Goal: Task Accomplishment & Management: Manage account settings

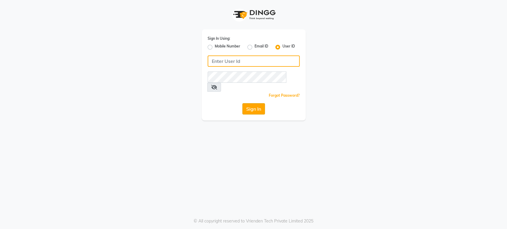
type input "radiance"
click at [253, 103] on button "Sign In" at bounding box center [254, 108] width 23 height 11
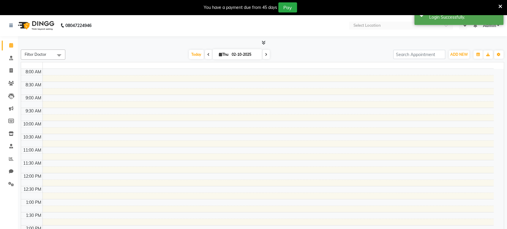
select select "en"
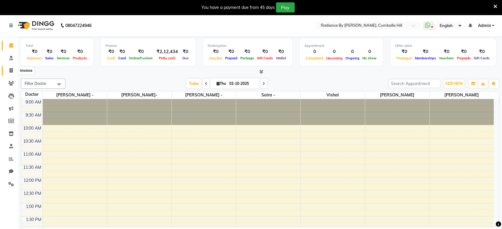
click at [10, 72] on icon at bounding box center [11, 70] width 3 height 4
select select "service"
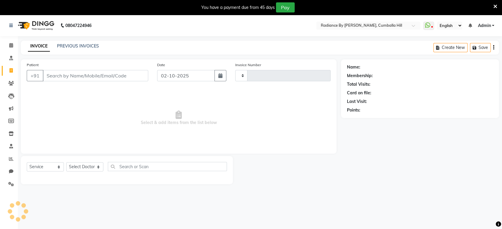
type input "0141"
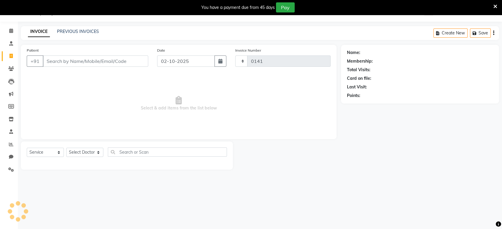
select select "8635"
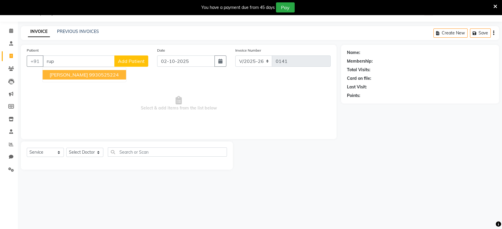
click at [95, 76] on ngb-highlight "9930525224" at bounding box center [104, 75] width 30 height 6
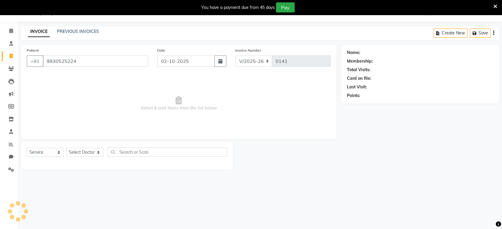
type input "9930525224"
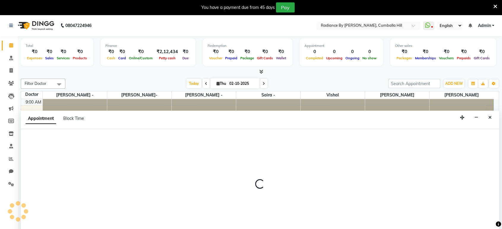
scroll to position [15, 0]
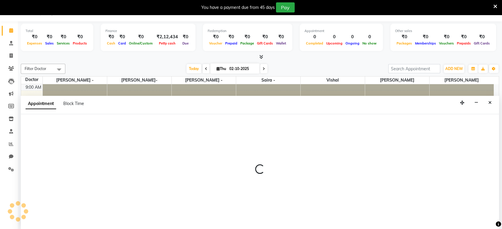
select select "86561"
select select "tentative"
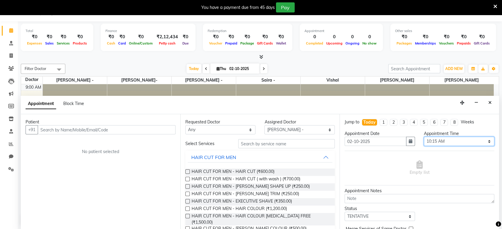
click at [483, 137] on select "Select 10:00 AM 10:15 AM 10:30 AM 10:45 AM 11:00 AM 11:15 AM 11:30 AM 11:45 AM …" at bounding box center [459, 141] width 70 height 9
click at [485, 141] on select "Select 10:00 AM 10:15 AM 10:30 AM 10:45 AM 11:00 AM 11:15 AM 11:30 AM 11:45 AM …" at bounding box center [459, 141] width 70 height 9
select select "630"
click at [424, 137] on select "Select 10:00 AM 10:15 AM 10:30 AM 10:45 AM 11:00 AM 11:15 AM 11:30 AM 11:45 AM …" at bounding box center [459, 141] width 70 height 9
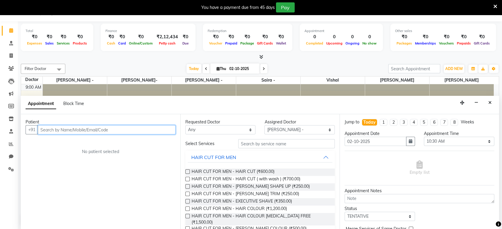
click at [128, 125] on input "text" at bounding box center [107, 129] width 138 height 9
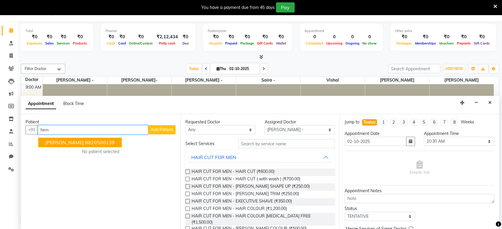
click at [85, 143] on ngb-highlight "9820500139" at bounding box center [100, 143] width 30 height 6
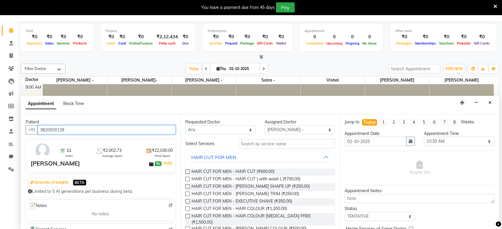
type input "9820500139"
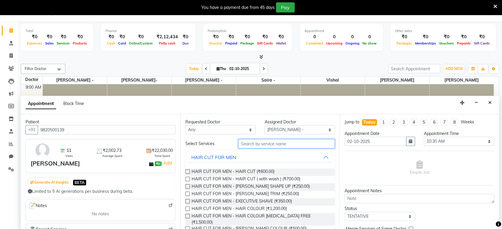
click at [249, 143] on input "text" at bounding box center [286, 143] width 97 height 9
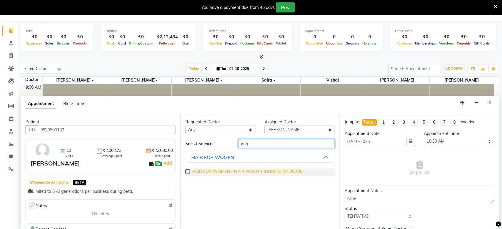
type input "iron"
click at [241, 173] on span "HAIR FOR WOMEN - HAIR WASH + IRONING (₹1,200.00)" at bounding box center [248, 172] width 112 height 7
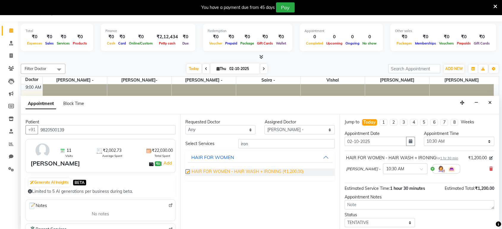
checkbox input "false"
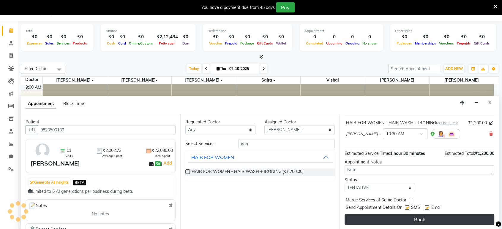
click at [467, 218] on button "Book" at bounding box center [420, 220] width 150 height 11
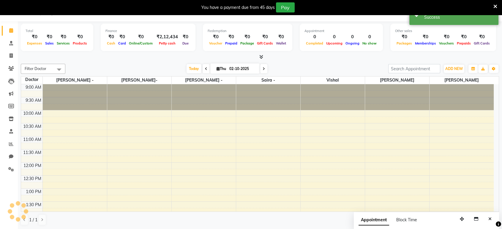
scroll to position [0, 0]
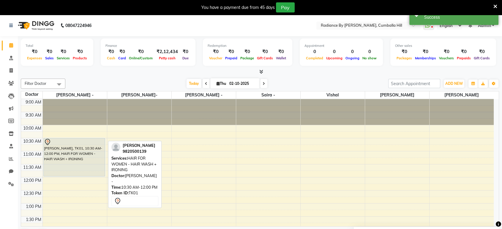
click at [59, 173] on div "[PERSON_NAME], TK01, 10:30 AM-12:00 PM, HAIR FOR WOMEN - HAIR WASH + IRONING" at bounding box center [75, 158] width 62 height 38
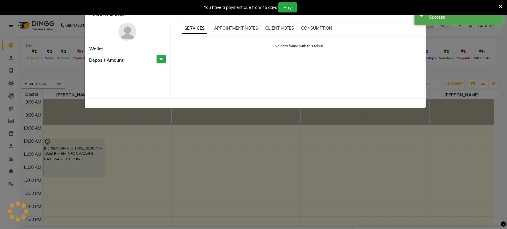
select select "7"
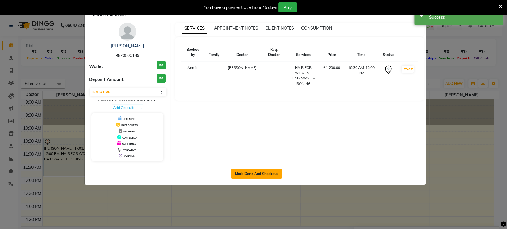
click at [243, 172] on button "Mark Done And Checkout" at bounding box center [256, 174] width 51 height 10
select select "service"
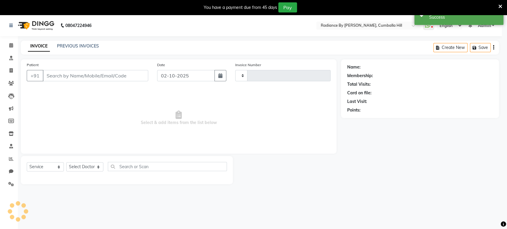
type input "0141"
select select "8635"
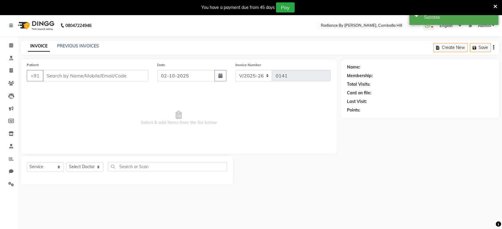
type input "9820500139"
select select "86561"
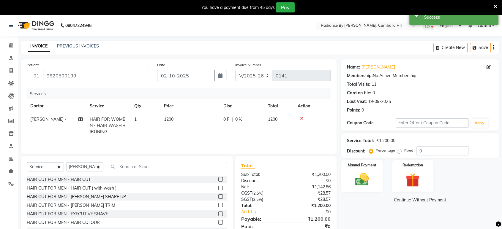
click at [180, 118] on td "1200" at bounding box center [190, 126] width 59 height 26
select select "86561"
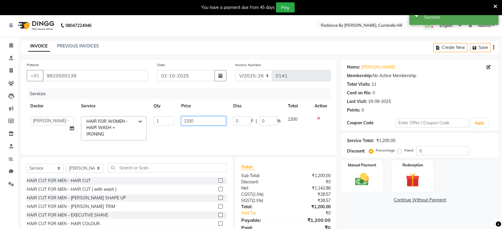
click at [193, 121] on input "1200" at bounding box center [203, 121] width 45 height 9
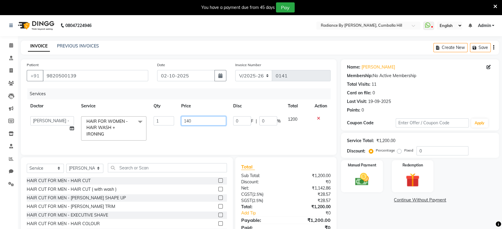
type input "1400"
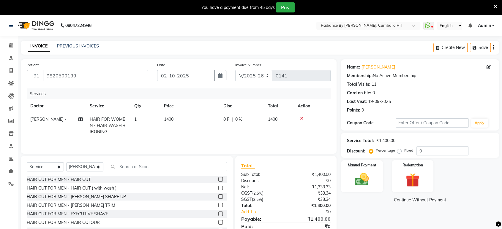
click at [193, 128] on td "1400" at bounding box center [190, 126] width 59 height 26
select select "86561"
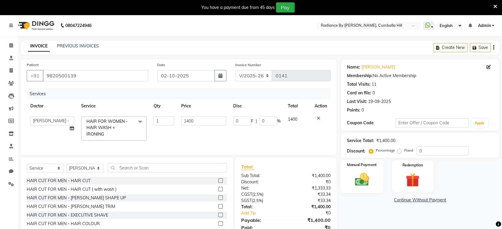
click at [382, 182] on div "Manual Payment" at bounding box center [362, 176] width 43 height 33
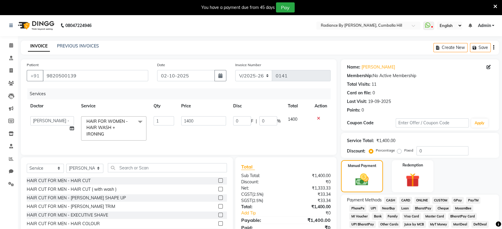
click at [392, 200] on span "CASH" at bounding box center [390, 200] width 13 height 7
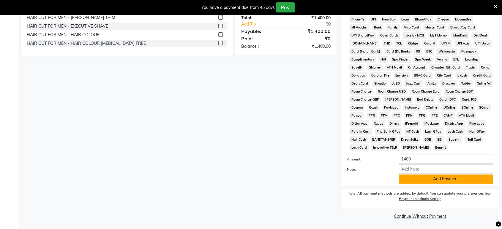
click at [452, 182] on button "Add Payment" at bounding box center [446, 179] width 95 height 9
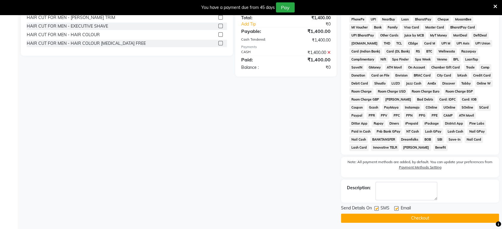
click at [433, 215] on button "Checkout" at bounding box center [420, 218] width 158 height 9
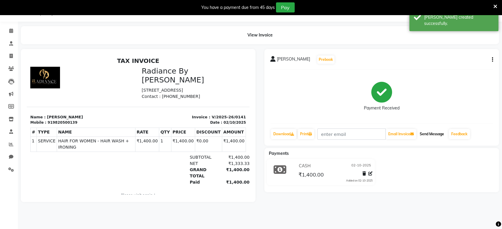
click at [434, 133] on button "Send Message" at bounding box center [432, 134] width 29 height 10
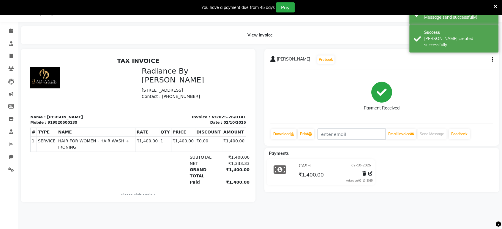
select select "service"
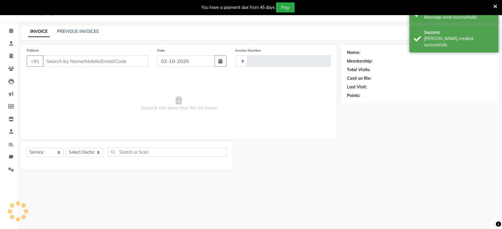
type input "0142"
select select "8635"
type input "9820500139"
select select "86561"
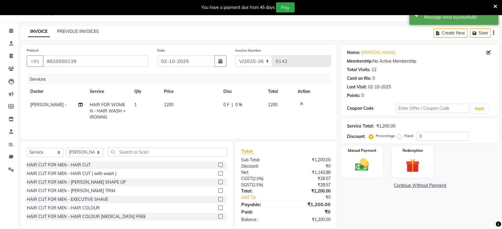
drag, startPoint x: 71, startPoint y: 0, endPoint x: 70, endPoint y: 21, distance: 21.4
click at [70, 21] on div "08047224946 Select Location × Radiance By [PERSON_NAME], [GEOGRAPHIC_DATA] What…" at bounding box center [251, 119] width 502 height 238
click at [10, 28] on span at bounding box center [11, 31] width 10 height 7
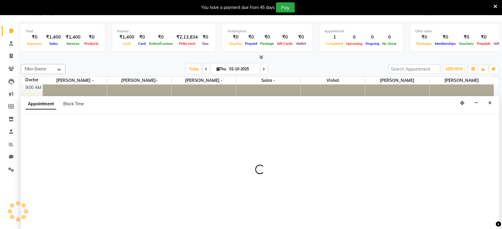
select select "86561"
select select "720"
select select "tentative"
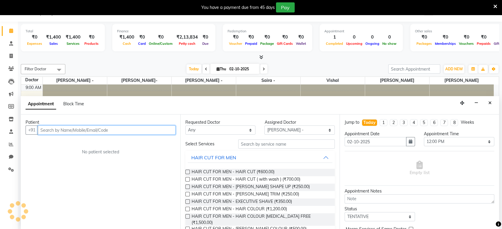
scroll to position [15, 0]
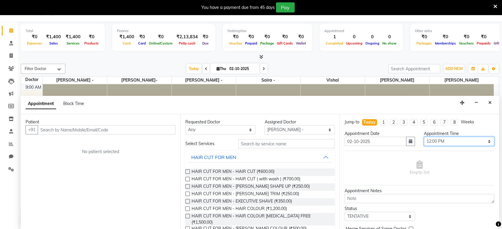
click at [484, 141] on select "Select 10:00 AM 10:15 AM 10:30 AM 10:45 AM 11:00 AM 11:15 AM 11:30 AM 11:45 AM …" at bounding box center [459, 141] width 70 height 9
select select "690"
click at [424, 137] on select "Select 10:00 AM 10:15 AM 10:30 AM 10:45 AM 11:00 AM 11:15 AM 11:30 AM 11:45 AM …" at bounding box center [459, 141] width 70 height 9
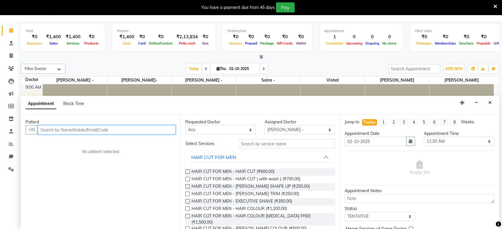
click at [117, 129] on input "text" at bounding box center [107, 129] width 138 height 9
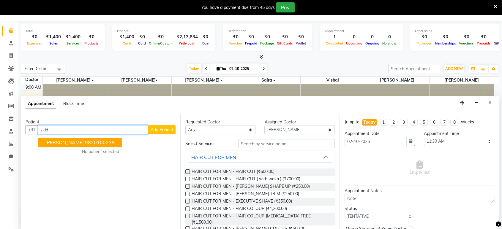
click at [86, 141] on ngb-highlight "9820100239" at bounding box center [100, 143] width 30 height 6
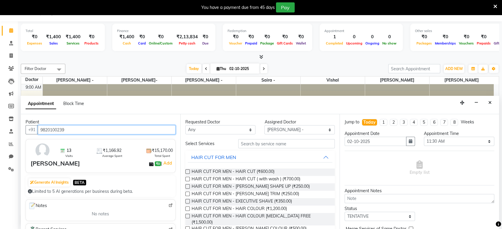
type input "9820100239"
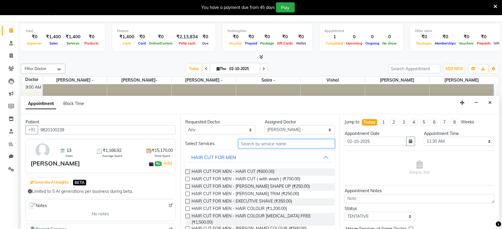
click at [267, 144] on input "text" at bounding box center [286, 143] width 97 height 9
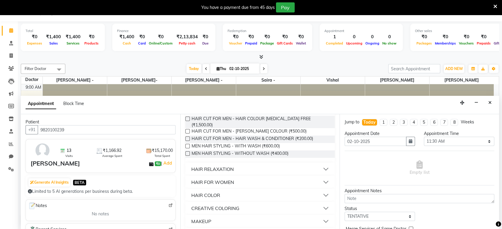
scroll to position [101, 0]
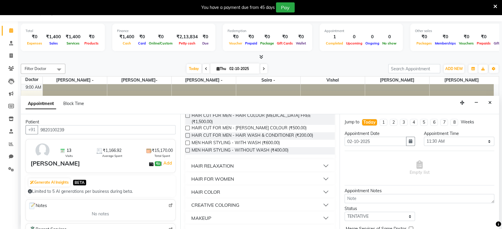
type input "hair"
click at [321, 174] on button "HAIR FOR WOMEN" at bounding box center [260, 179] width 145 height 11
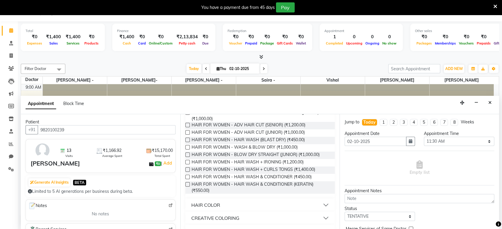
scroll to position [202, 0]
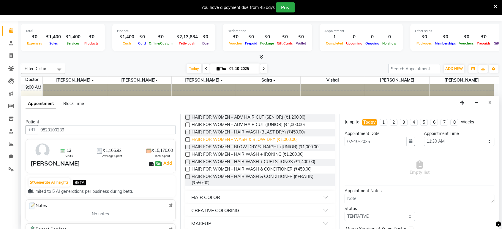
click at [279, 137] on span "HAIR FOR WOMEN - WASH & BLOW DRY (₹1,000.00)" at bounding box center [245, 140] width 106 height 7
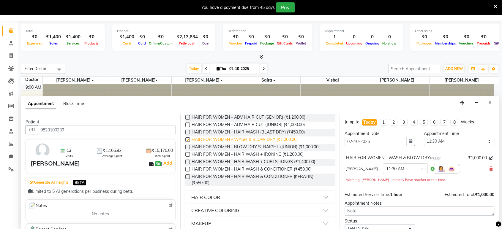
checkbox input "false"
click at [502, 204] on div "Total ₹0 Expenses ₹1,400 Sales ₹1,400 Services ₹0 Products Finance ₹1,400 Cash …" at bounding box center [260, 125] width 485 height 208
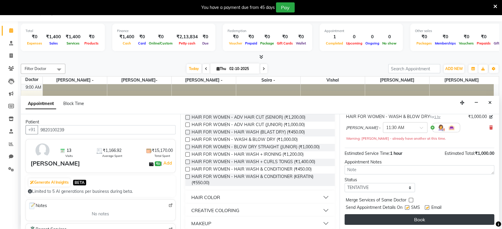
click at [475, 220] on button "Book" at bounding box center [420, 220] width 150 height 11
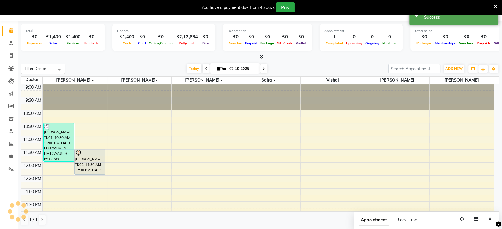
scroll to position [0, 0]
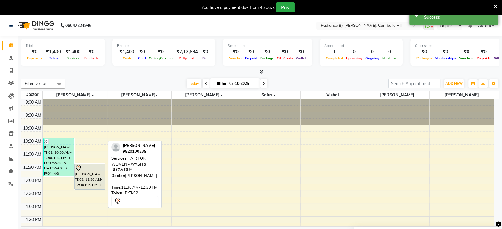
click at [99, 179] on div "[PERSON_NAME], TK02, 11:30 AM-12:30 PM, HAIR FOR WOMEN - WASH & BLOW DRY" at bounding box center [90, 176] width 30 height 25
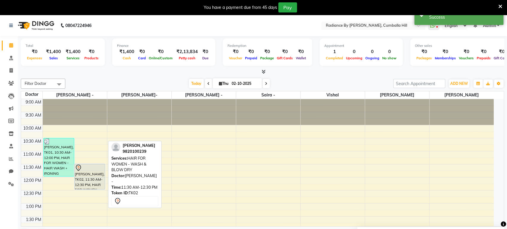
select select "7"
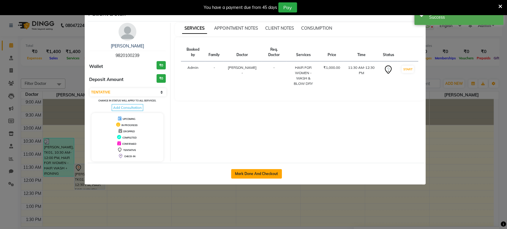
click at [234, 176] on button "Mark Done And Checkout" at bounding box center [256, 174] width 51 height 10
select select "service"
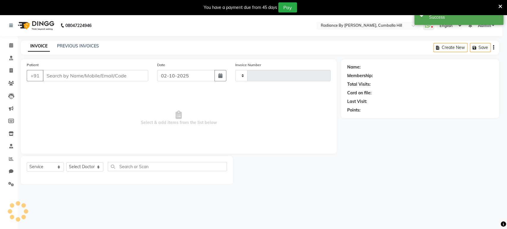
type input "0142"
select select "3"
select select "8635"
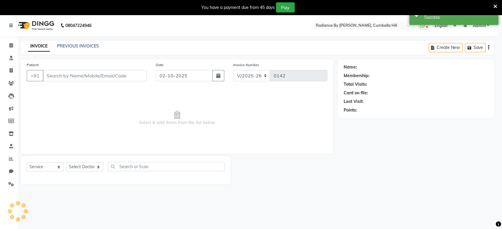
type input "9820100239"
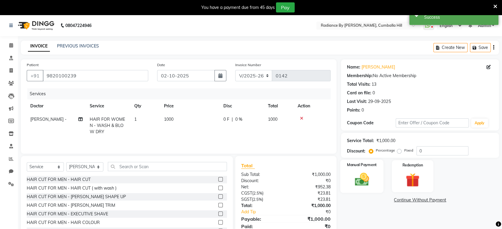
click at [369, 183] on img at bounding box center [361, 180] width 23 height 17
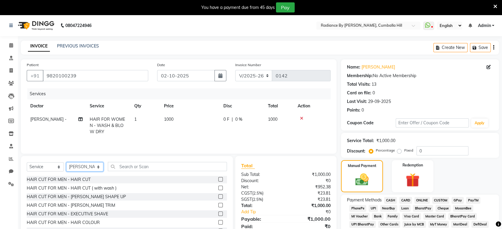
click at [98, 168] on select "Select Doctor [PERSON_NAME] - [PERSON_NAME]- [PERSON_NAME]" at bounding box center [84, 167] width 37 height 9
select select "86883"
click at [66, 163] on select "Select Doctor [PERSON_NAME] - [PERSON_NAME]- [PERSON_NAME]" at bounding box center [84, 167] width 37 height 9
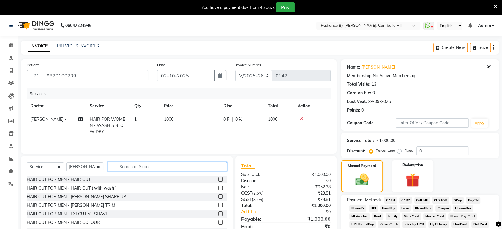
click at [122, 166] on input "text" at bounding box center [167, 166] width 119 height 9
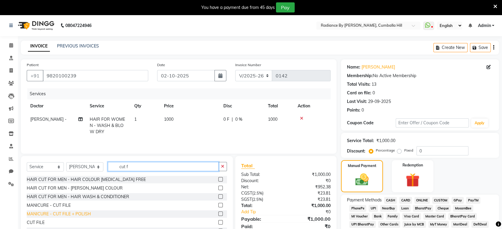
type input "cut f"
click at [38, 215] on div "MANICURE - CUT FILE + POLISH" at bounding box center [59, 214] width 64 height 6
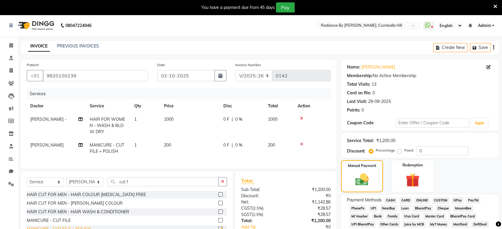
checkbox input "false"
click at [170, 144] on span "200" at bounding box center [167, 145] width 7 height 5
select select "86883"
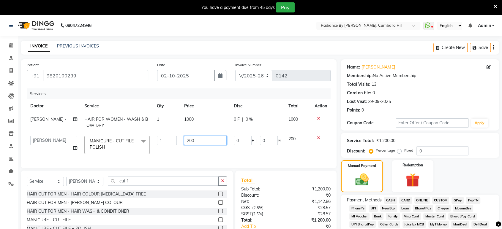
click at [192, 138] on input "200" at bounding box center [205, 140] width 43 height 9
type input "250"
click at [189, 151] on td "250" at bounding box center [205, 145] width 50 height 25
select select "86883"
click at [391, 200] on span "CASH" at bounding box center [390, 200] width 13 height 7
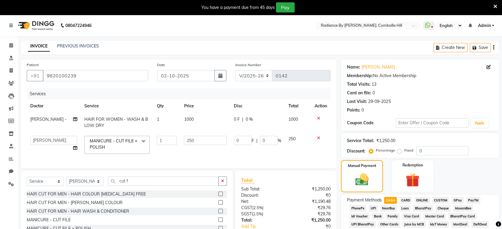
scroll to position [189, 0]
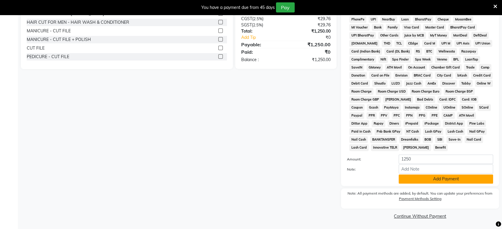
click at [460, 180] on button "Add Payment" at bounding box center [446, 179] width 95 height 9
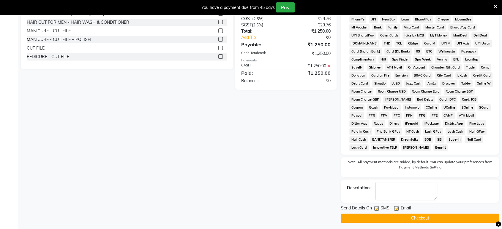
click at [426, 219] on button "Checkout" at bounding box center [420, 218] width 158 height 9
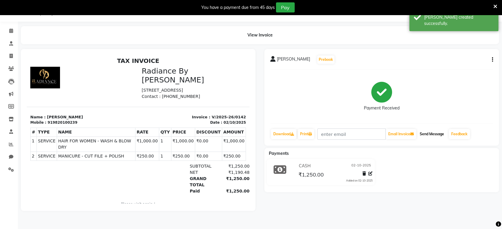
click at [431, 134] on button "Send Message" at bounding box center [432, 134] width 29 height 10
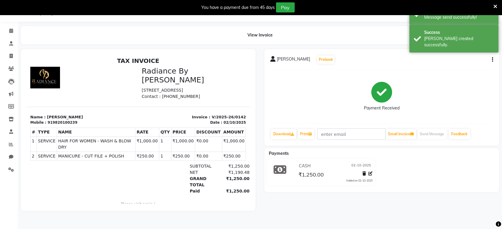
select select "8635"
select select "service"
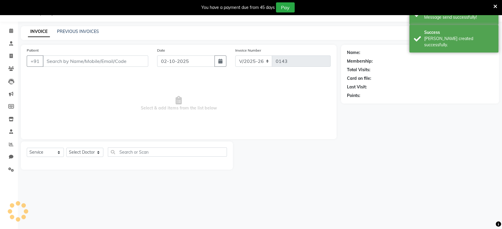
type input "9820100239"
select select "86561"
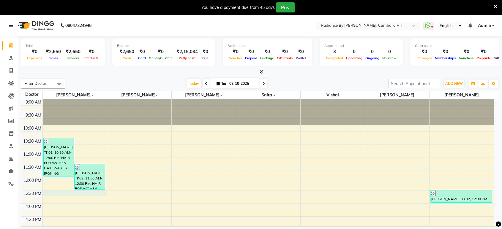
select select "86561"
select select "750"
select select "tentative"
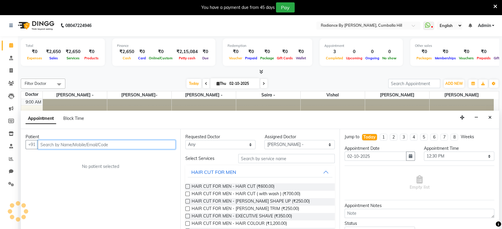
scroll to position [15, 0]
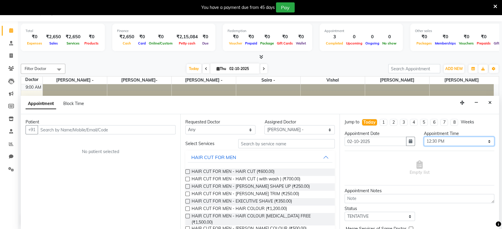
click at [484, 140] on select "Select 10:00 AM 10:15 AM 10:30 AM 10:45 AM 11:00 AM 11:15 AM 11:30 AM 11:45 AM …" at bounding box center [459, 141] width 70 height 9
select select "690"
click at [424, 137] on select "Select 10:00 AM 10:15 AM 10:30 AM 10:45 AM 11:00 AM 11:15 AM 11:30 AM 11:45 AM …" at bounding box center [459, 141] width 70 height 9
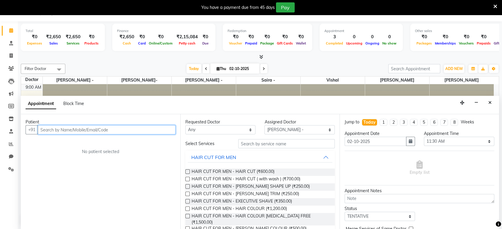
click at [142, 133] on input "text" at bounding box center [107, 129] width 138 height 9
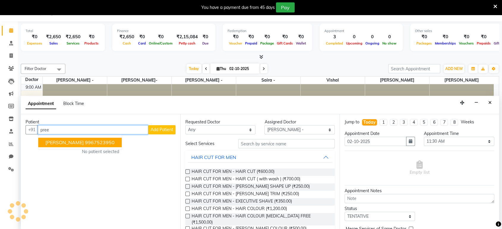
click at [105, 141] on ngb-highlight "9967523950" at bounding box center [100, 143] width 30 height 6
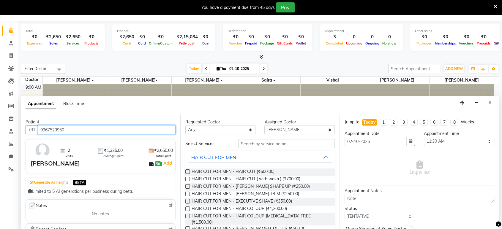
type input "9967523950"
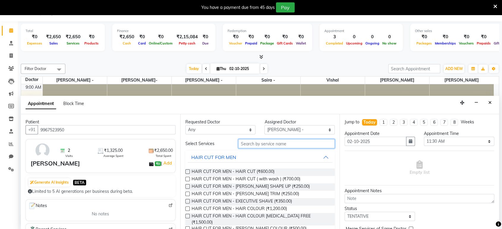
click at [245, 144] on input "text" at bounding box center [286, 143] width 97 height 9
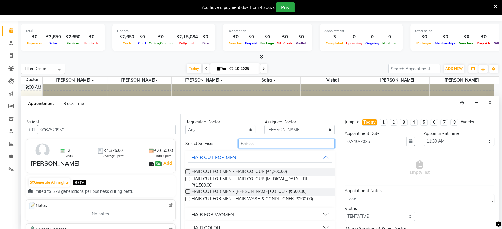
type input "hair co"
click at [322, 210] on button "HAIR FOR WOMEN" at bounding box center [260, 215] width 145 height 11
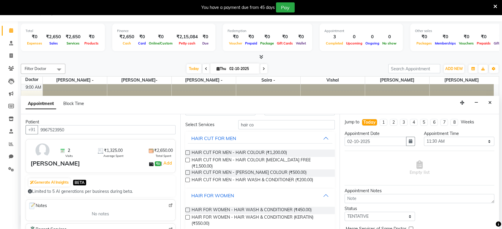
scroll to position [34, 0]
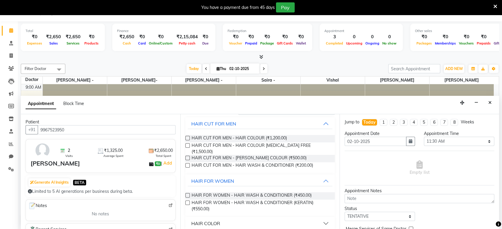
click at [323, 218] on button "HAIR COLOR" at bounding box center [260, 223] width 145 height 11
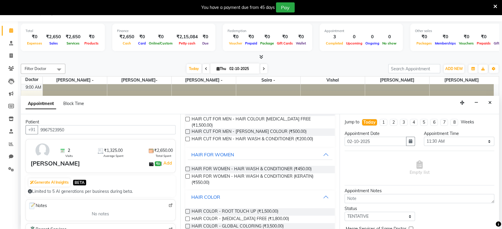
scroll to position [73, 0]
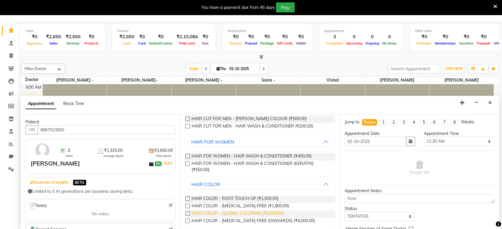
click at [275, 211] on span "HAIR COLOR - GLOBAL COLORING (₹3,500.00)" at bounding box center [238, 214] width 92 height 7
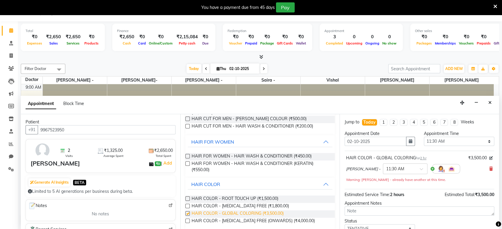
checkbox input "false"
click at [271, 218] on span "HAIR COLOR - [MEDICAL_DATA] FREE (ONWARDS) (₹4,000.00)" at bounding box center [253, 221] width 123 height 7
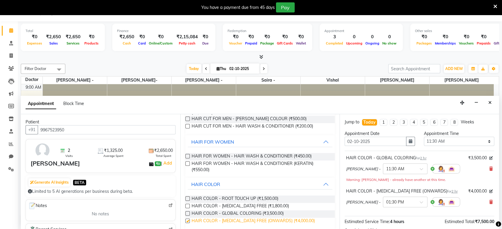
checkbox input "false"
click at [231, 224] on div "HAIR COLOR - ROOT TOUCH UP (₹1,500.00) HAIR COLOR - [MEDICAL_DATA] FREE (₹1,800…" at bounding box center [260, 210] width 150 height 39
click at [312, 211] on div "HAIR COLOR - GLOBAL COLORING (₹3,500.00)" at bounding box center [260, 214] width 150 height 7
click at [260, 211] on span "HAIR COLOR - GLOBAL COLORING (₹3,500.00)" at bounding box center [238, 214] width 92 height 7
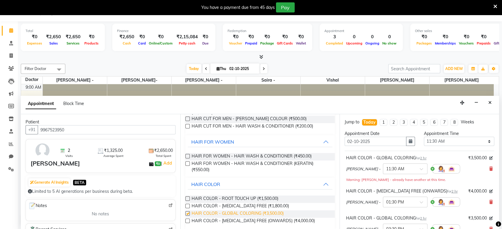
checkbox input "false"
click at [488, 167] on div "HAIR COLOR - GLOBAL COLORING for 2 hr ₹3,500.00 [PERSON_NAME] - × 11:30 AM Warn…" at bounding box center [420, 169] width 150 height 31
click at [490, 170] on icon at bounding box center [492, 169] width 4 height 4
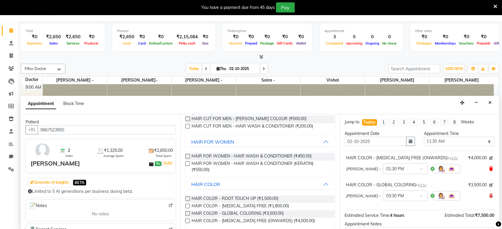
click at [490, 169] on icon at bounding box center [492, 169] width 4 height 4
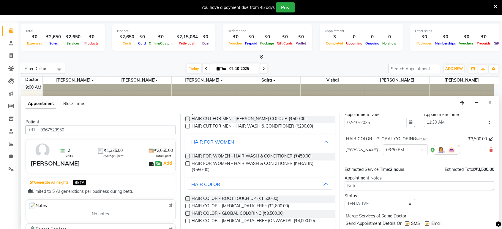
scroll to position [35, 0]
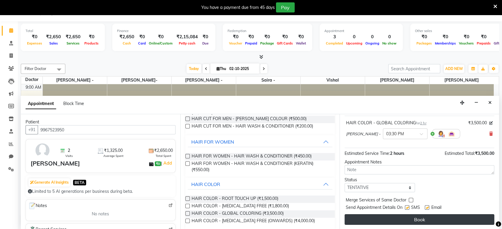
click at [458, 222] on button "Book" at bounding box center [420, 220] width 150 height 11
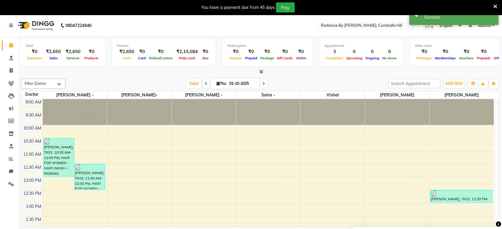
scroll to position [112, 0]
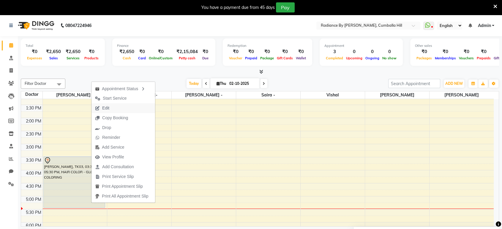
click at [105, 108] on span "Edit" at bounding box center [105, 108] width 7 height 6
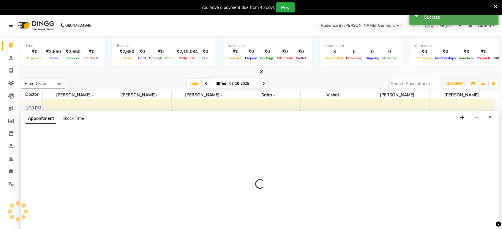
scroll to position [15, 0]
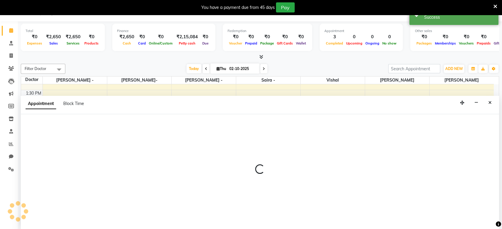
select select "tentative"
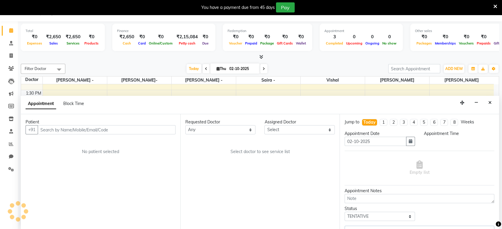
scroll to position [0, 0]
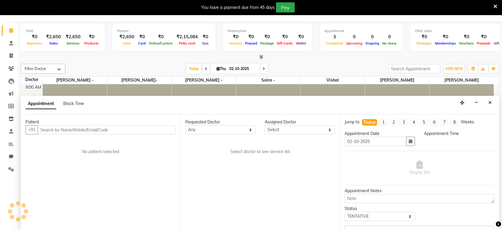
select select "86561"
select select "930"
select select "4349"
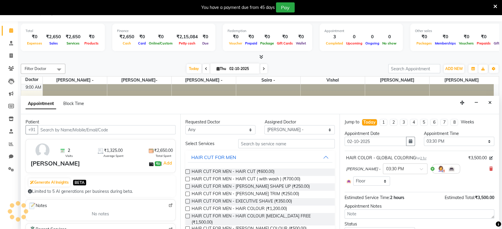
scroll to position [184, 0]
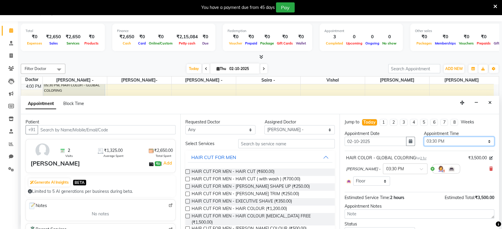
click at [483, 137] on select "Select 10:00 AM 10:15 AM 10:30 AM 10:45 AM 11:00 AM 11:15 AM 11:30 AM 11:45 AM …" at bounding box center [459, 141] width 70 height 9
select select "690"
click at [424, 137] on select "Select 10:00 AM 10:15 AM 10:30 AM 10:45 AM 11:00 AM 11:15 AM 11:30 AM 11:45 AM …" at bounding box center [459, 141] width 70 height 9
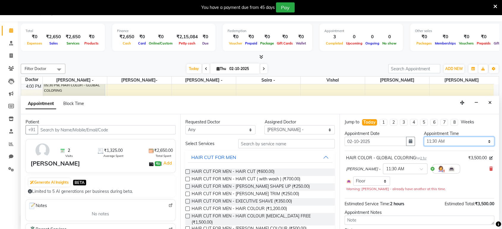
scroll to position [33, 0]
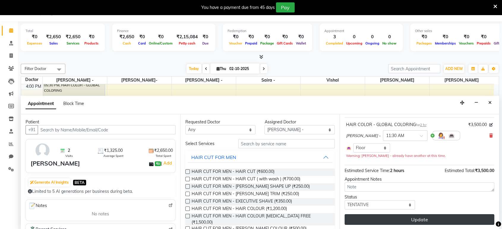
click at [465, 218] on button "Update" at bounding box center [420, 220] width 150 height 11
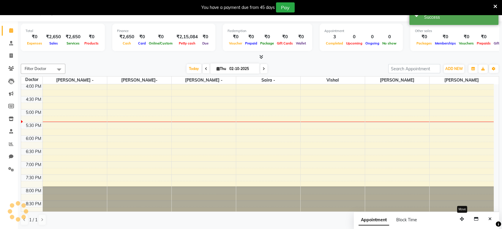
scroll to position [0, 0]
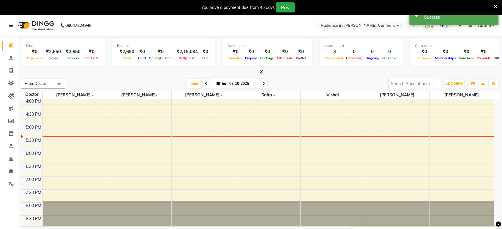
click at [493, 119] on div "9:00 AM 9:30 AM 10:00 AM 10:30 AM 11:00 AM 11:30 AM 12:00 PM 12:30 PM 1:00 PM 1…" at bounding box center [257, 72] width 473 height 314
select select "86883"
select select "tentative"
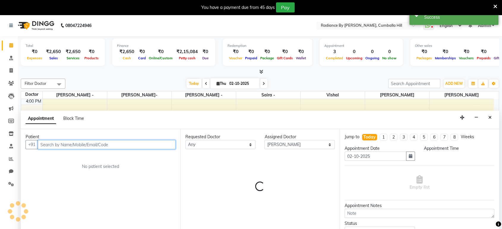
scroll to position [15, 0]
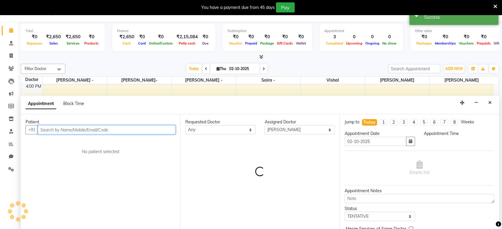
select select "1005"
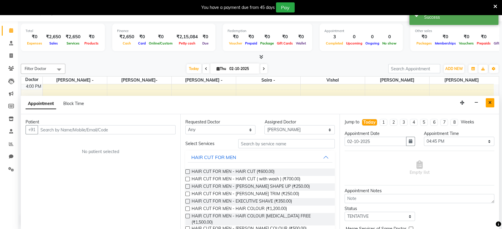
click at [491, 102] on icon "Close" at bounding box center [490, 103] width 3 height 4
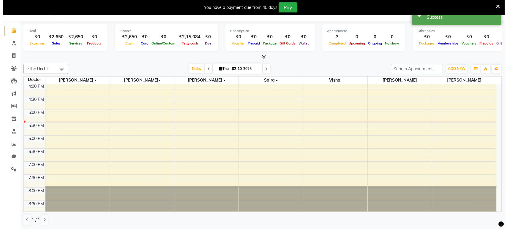
scroll to position [72, 0]
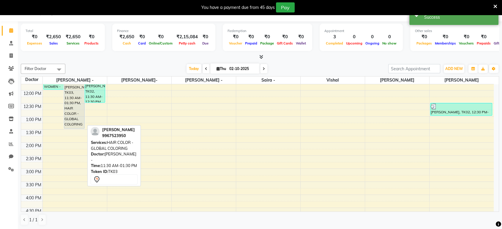
click at [78, 121] on div "[PERSON_NAME], TK03, 11:30 AM-01:30 PM, HAIR COLOR - GLOBAL COLORING" at bounding box center [74, 102] width 20 height 51
select select "7"
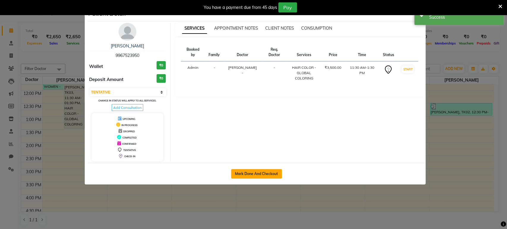
click at [251, 172] on button "Mark Done And Checkout" at bounding box center [256, 174] width 51 height 10
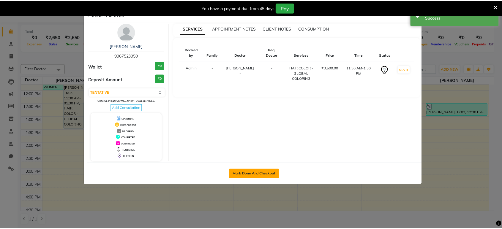
scroll to position [15, 0]
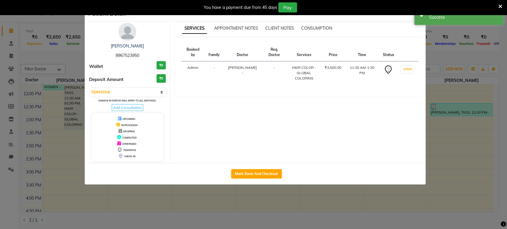
select select "8635"
select select "service"
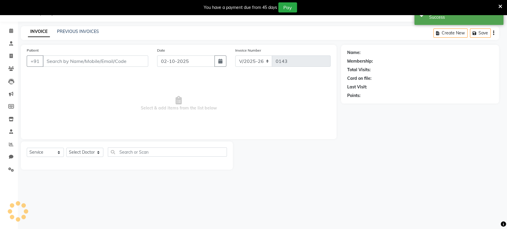
select select "3"
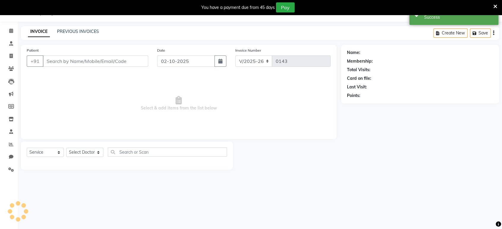
type input "9967523950"
select select "86561"
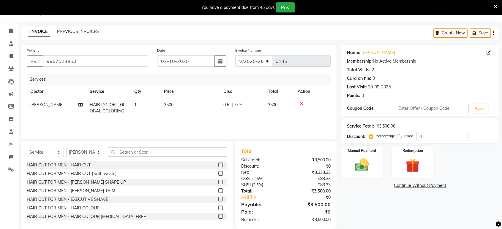
click at [176, 103] on td "3500" at bounding box center [190, 108] width 59 height 20
select select "86561"
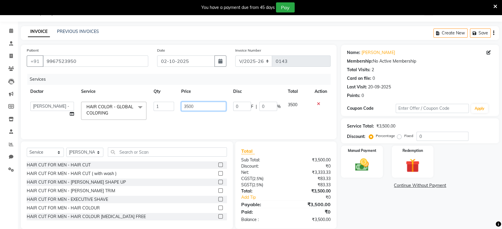
click at [193, 103] on input "3500" at bounding box center [203, 106] width 45 height 9
type input "3"
type input "4000"
click at [193, 121] on div "Services Doctor Service Qty Price Disc Total Action [PERSON_NAME] khan - [PERSO…" at bounding box center [179, 103] width 304 height 59
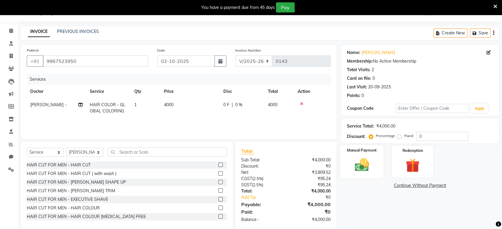
click at [361, 169] on img at bounding box center [361, 165] width 23 height 17
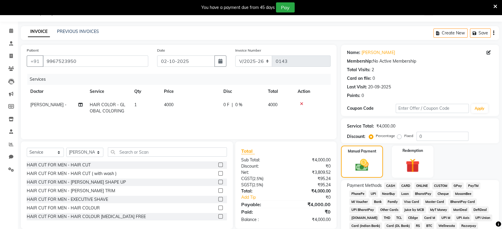
click at [388, 186] on span "CASH" at bounding box center [390, 186] width 13 height 7
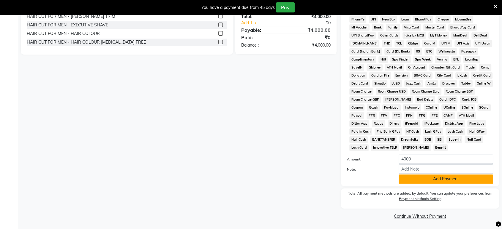
click at [434, 180] on button "Add Payment" at bounding box center [446, 179] width 95 height 9
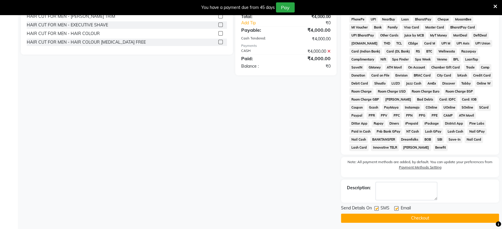
click at [461, 216] on button "Checkout" at bounding box center [420, 218] width 158 height 9
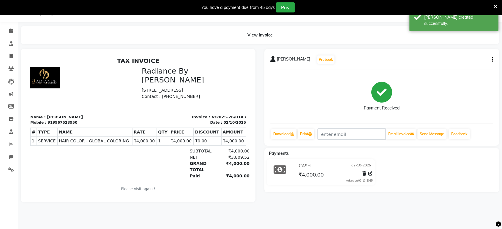
select select "8635"
select select "service"
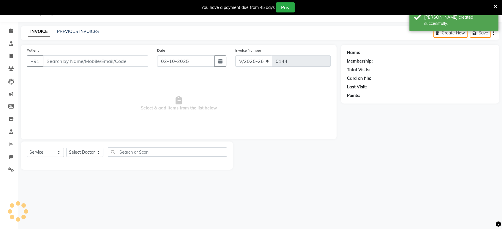
type input "9967523950"
select select "86561"
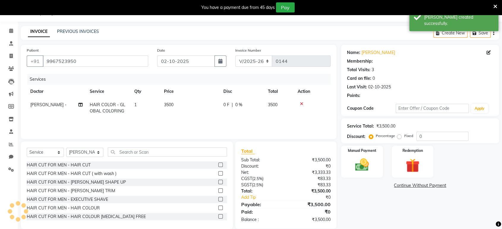
scroll to position [23, 0]
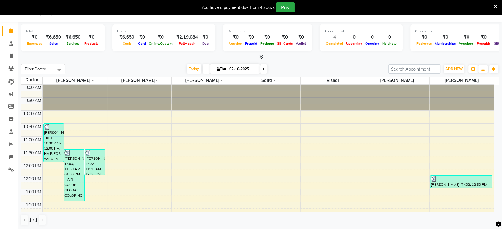
scroll to position [112, 0]
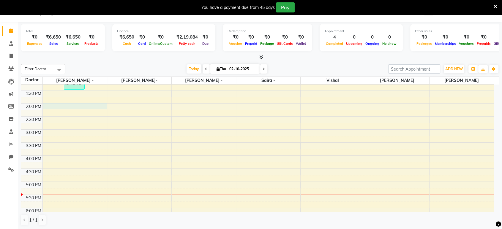
click at [93, 105] on div "9:00 AM 9:30 AM 10:00 AM 10:30 AM 11:00 AM 11:30 AM 12:00 PM 12:30 PM 1:00 PM 1…" at bounding box center [257, 130] width 473 height 314
select select "86561"
select select "840"
select select "tentative"
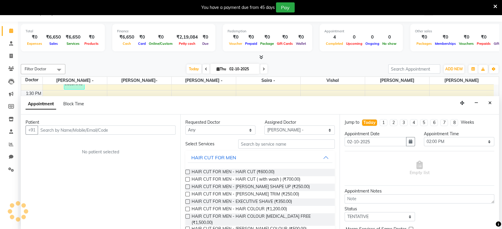
scroll to position [15, 0]
click at [136, 129] on input "text" at bounding box center [107, 129] width 138 height 9
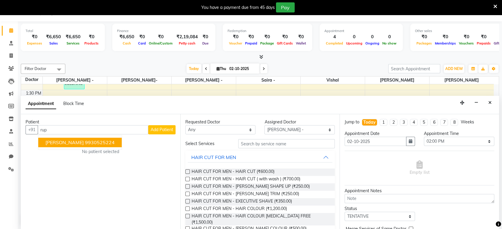
click at [86, 142] on ngb-highlight "9930525224" at bounding box center [100, 143] width 30 height 6
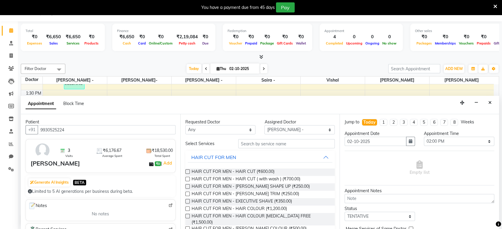
type input "9930525224"
click at [326, 128] on select "Select [PERSON_NAME] - [PERSON_NAME]- [PERSON_NAME][GEOGRAPHIC_DATA]" at bounding box center [300, 129] width 70 height 9
select select "86563"
click at [265, 125] on select "Select [PERSON_NAME] - [PERSON_NAME]- [PERSON_NAME][GEOGRAPHIC_DATA]" at bounding box center [300, 129] width 70 height 9
click at [272, 145] on input "text" at bounding box center [286, 143] width 97 height 9
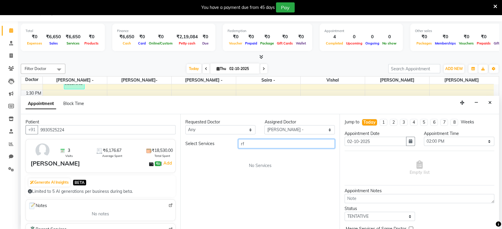
type input "r"
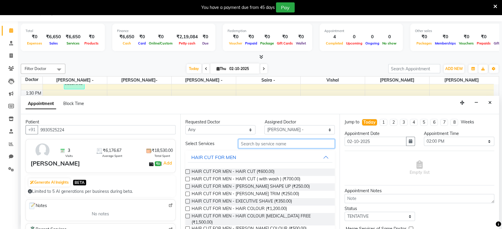
scroll to position [101, 0]
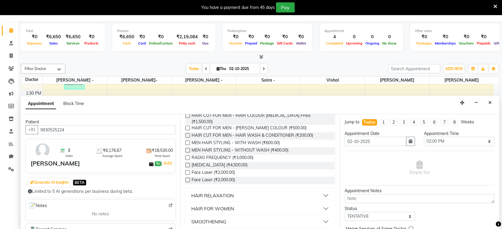
click at [334, 184] on div "Requested Doctor Any [PERSON_NAME] khan - [PERSON_NAME]- [PERSON_NAME] Assigned…" at bounding box center [260, 171] width 160 height 115
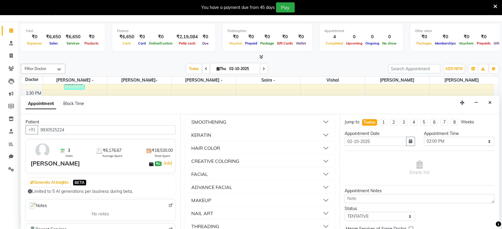
scroll to position [202, 0]
click at [320, 169] on button "FACIAL" at bounding box center [260, 173] width 145 height 11
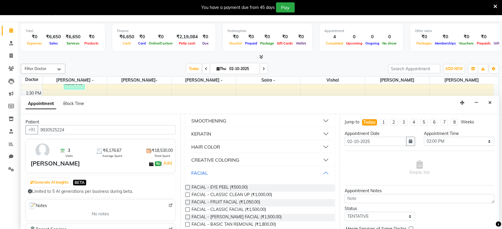
scroll to position [303, 0]
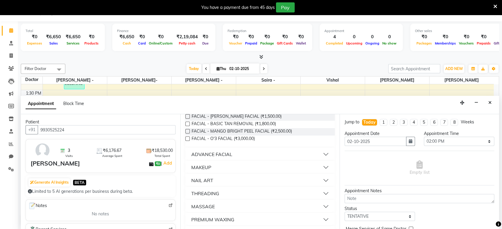
click at [321, 149] on button "ADVANCE FACIAL" at bounding box center [260, 154] width 145 height 11
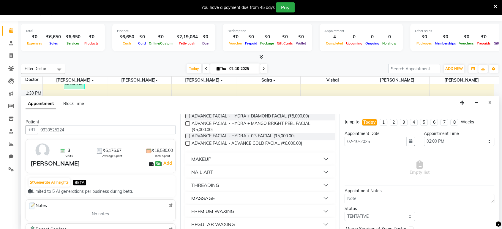
scroll to position [423, 0]
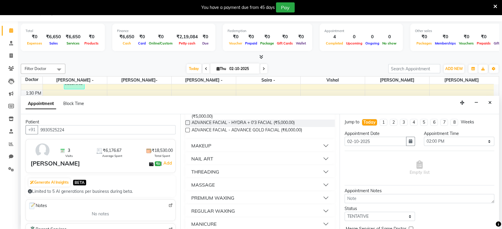
click at [319, 167] on button "THREADING" at bounding box center [260, 172] width 145 height 11
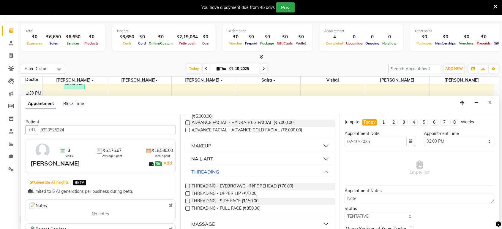
click at [322, 154] on button "NAIL ART" at bounding box center [260, 159] width 145 height 11
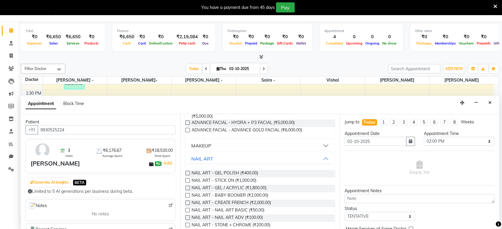
click at [321, 141] on button "MAKEUP" at bounding box center [260, 146] width 145 height 11
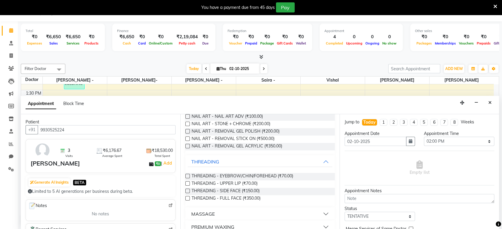
scroll to position [599, 0]
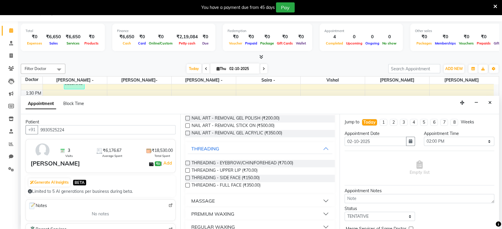
click at [320, 196] on button "MASSAGE" at bounding box center [260, 201] width 145 height 11
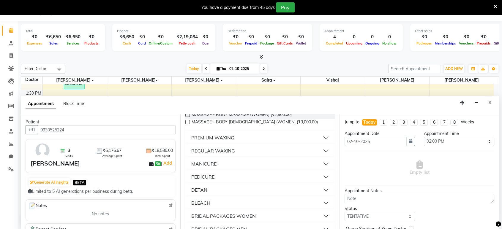
scroll to position [750, 0]
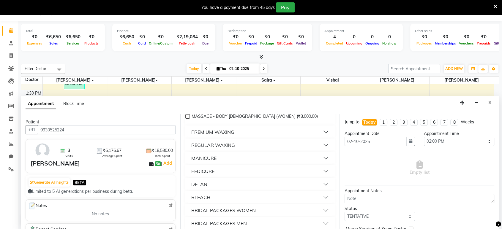
click at [321, 205] on button "BRIDAL PACKAGES WOMEN" at bounding box center [260, 210] width 145 height 11
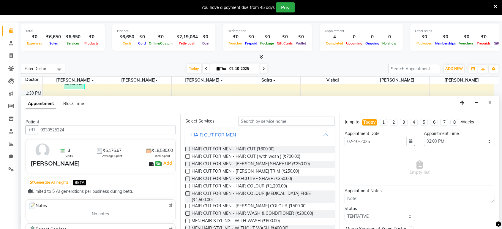
scroll to position [0, 0]
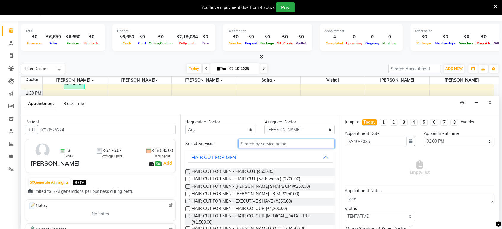
click at [264, 146] on input "text" at bounding box center [286, 143] width 97 height 9
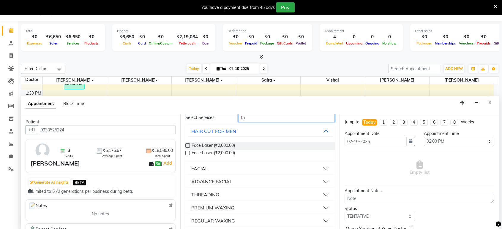
scroll to position [40, 0]
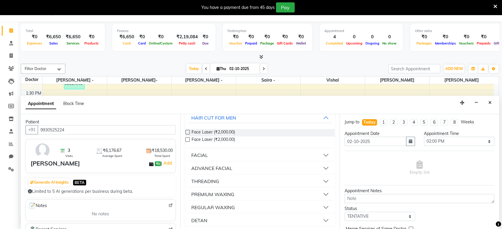
click at [320, 168] on button "ADVANCE FACIAL" at bounding box center [260, 168] width 145 height 11
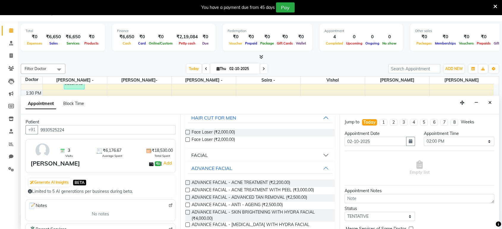
click at [341, 224] on div "Jump to [DATE] 1 2 3 4 5 6 7 8 Weeks Appointment Date [DATE] Appointment Time S…" at bounding box center [420, 171] width 160 height 115
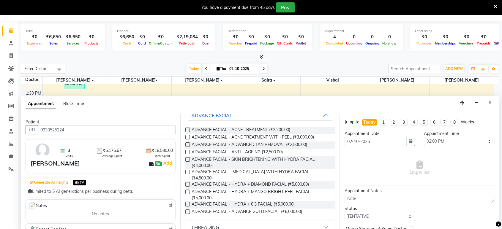
scroll to position [114, 0]
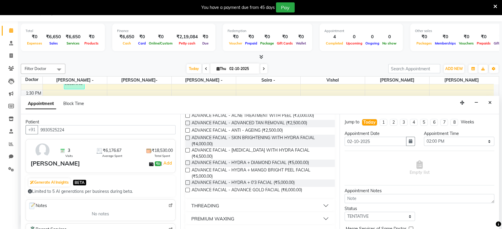
click at [340, 116] on div "Jump to [DATE] 1 2 3 4 5 6 7 8 Weeks Appointment Date [DATE] Appointment Time S…" at bounding box center [420, 171] width 160 height 115
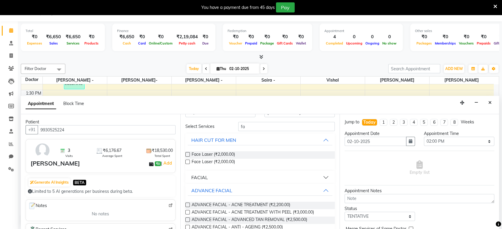
scroll to position [0, 0]
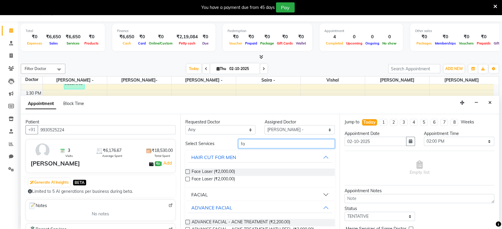
click at [266, 148] on input "fa" at bounding box center [286, 143] width 97 height 9
type input "f"
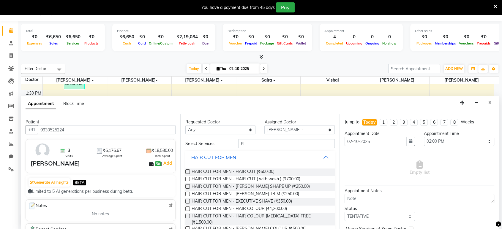
click at [320, 158] on button "HAIR CUT FOR MEN" at bounding box center [260, 157] width 145 height 11
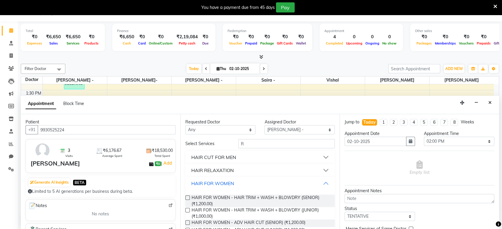
click at [320, 184] on button "HAIR FOR WOMEN" at bounding box center [260, 183] width 145 height 11
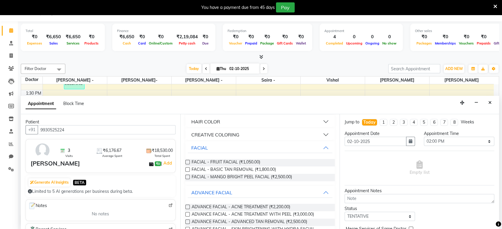
scroll to position [119, 0]
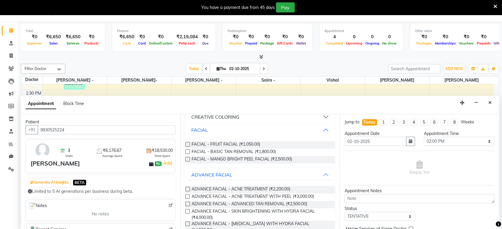
click at [322, 132] on button "FACIAL" at bounding box center [260, 130] width 145 height 11
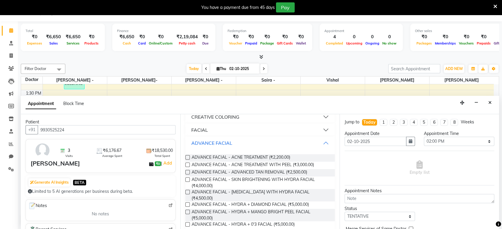
click at [319, 141] on button "ADVANCE FACIAL" at bounding box center [260, 143] width 145 height 11
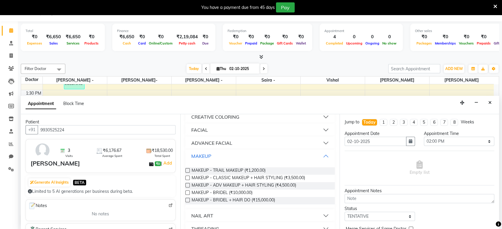
click at [323, 151] on button "MAKEUP" at bounding box center [260, 156] width 145 height 11
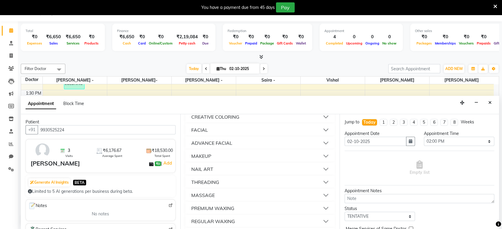
click at [66, 158] on div "3 Visits ₹6,176.67 Average Spent ₹18,530.00 Total Spent" at bounding box center [103, 150] width 148 height 17
click at [62, 162] on div "[PERSON_NAME]" at bounding box center [55, 163] width 49 height 9
click at [114, 153] on span "₹6,176.67" at bounding box center [112, 151] width 19 height 6
click at [165, 163] on link "Add" at bounding box center [167, 163] width 10 height 7
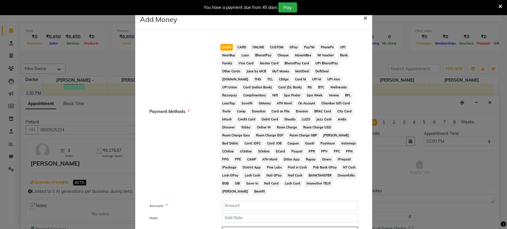
click at [360, 18] on button "×" at bounding box center [366, 17] width 14 height 17
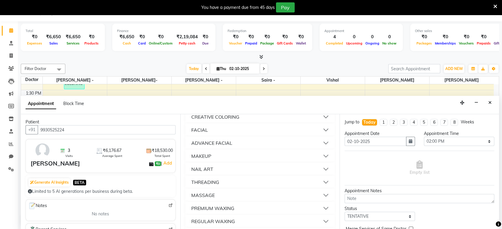
click at [36, 158] on div at bounding box center [41, 150] width 25 height 17
click at [56, 156] on div "3 Visits ₹6,176.67 Average Spent ₹18,530.00 Total Spent" at bounding box center [115, 150] width 123 height 15
click at [68, 153] on span "3" at bounding box center [69, 151] width 2 height 6
click at [97, 152] on img at bounding box center [100, 151] width 6 height 6
click at [106, 152] on span "₹6,176.67" at bounding box center [112, 151] width 19 height 6
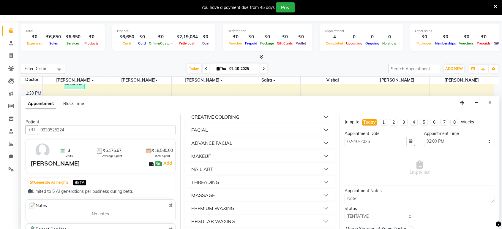
click at [146, 148] on img at bounding box center [149, 151] width 6 height 6
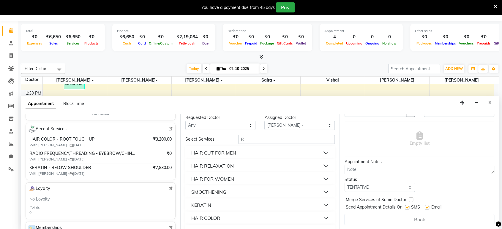
scroll to position [0, 0]
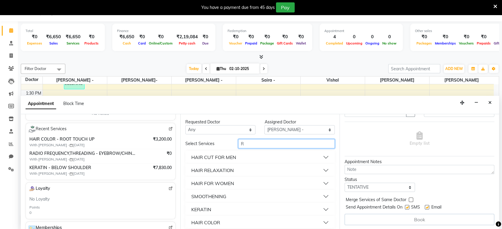
click at [270, 143] on input "R" at bounding box center [286, 143] width 97 height 9
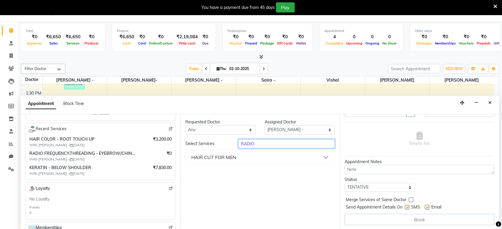
type input "RADIO"
click at [326, 158] on button "HAIR CUT FOR MEN" at bounding box center [260, 157] width 145 height 11
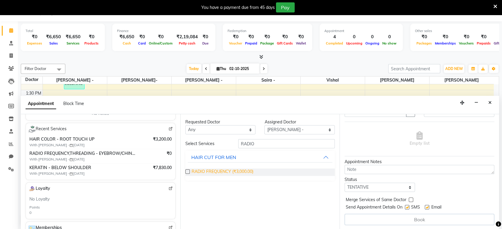
click at [244, 170] on span "RADIO FREQUENCY (₹3,000.00)" at bounding box center [223, 172] width 62 height 7
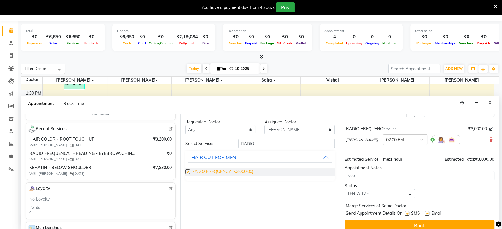
checkbox input "false"
click at [332, 126] on select "Select [PERSON_NAME] - [PERSON_NAME]- [PERSON_NAME][GEOGRAPHIC_DATA]" at bounding box center [300, 129] width 70 height 9
select select "86561"
click at [265, 125] on select "Select [PERSON_NAME] - [PERSON_NAME]- [PERSON_NAME][GEOGRAPHIC_DATA]" at bounding box center [300, 129] width 70 height 9
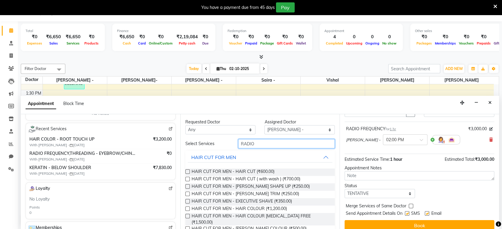
click at [273, 145] on input "RADIO" at bounding box center [286, 143] width 97 height 9
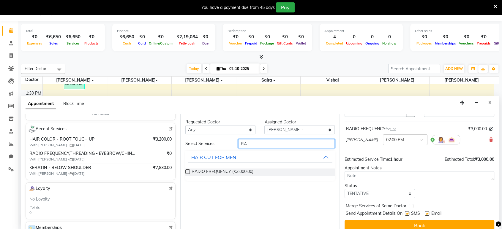
type input "R"
type input "ROOT"
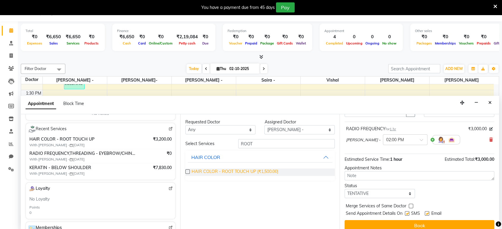
click at [267, 173] on span "HAIR COLOR - ROOT TOUCH UP (₹1,500.00)" at bounding box center [235, 172] width 87 height 7
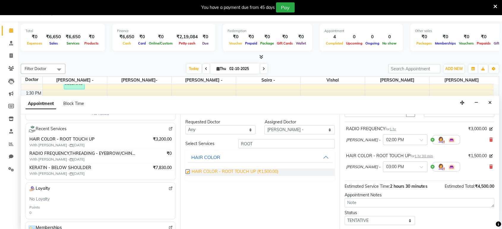
checkbox input "false"
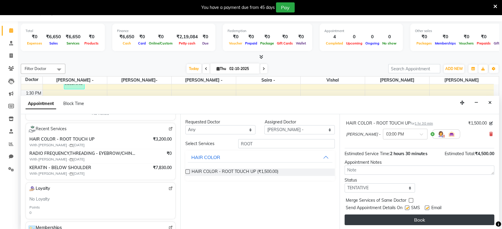
click at [463, 218] on button "Book" at bounding box center [420, 220] width 150 height 11
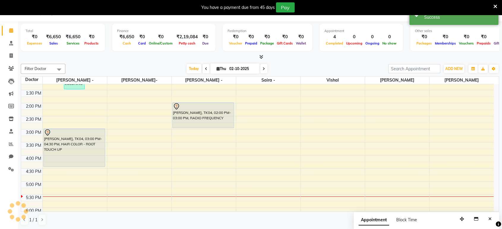
scroll to position [0, 0]
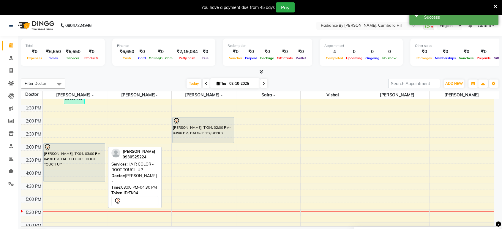
click at [73, 163] on div "[PERSON_NAME], TK04, 03:00 PM-04:30 PM, HAIR COLOR - ROOT TOUCH UP" at bounding box center [75, 163] width 62 height 38
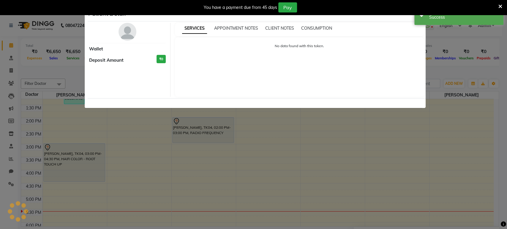
select select "7"
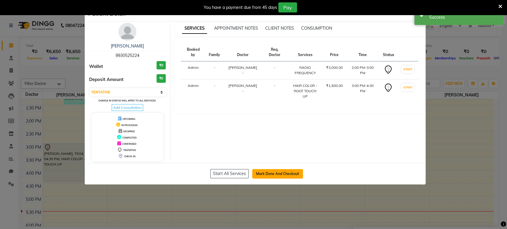
click at [276, 173] on button "Mark Done And Checkout" at bounding box center [277, 174] width 51 height 10
select select "8635"
select select "service"
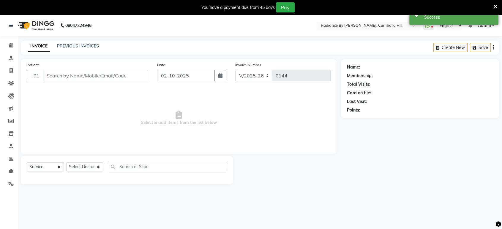
type input "9930525224"
select select "86563"
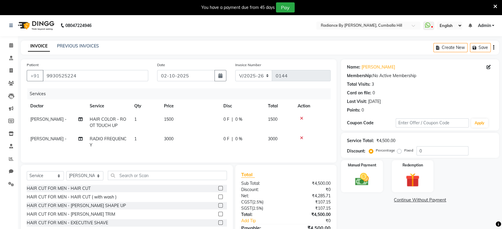
click at [172, 121] on span "1500" at bounding box center [169, 119] width 10 height 5
select select "86561"
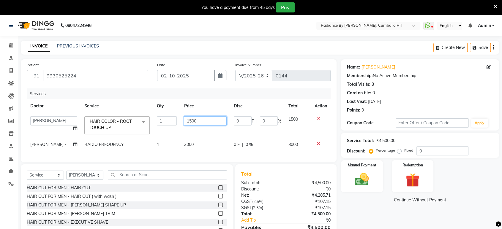
click at [189, 120] on input "1500" at bounding box center [205, 121] width 43 height 9
type input "1200"
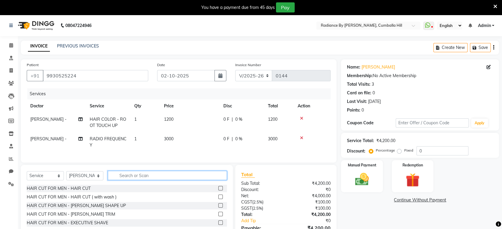
click at [152, 179] on input "text" at bounding box center [167, 175] width 119 height 9
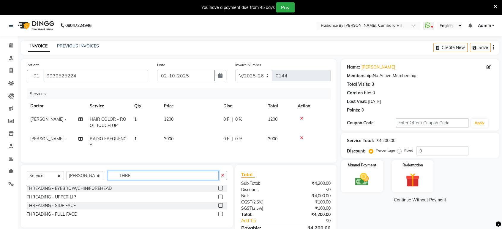
type input "THRE"
click at [221, 191] on label at bounding box center [220, 188] width 4 height 4
click at [221, 191] on input "checkbox" at bounding box center [220, 189] width 4 height 4
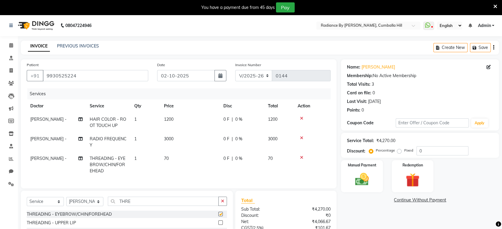
checkbox input "false"
click at [221, 225] on label at bounding box center [220, 223] width 4 height 4
click at [221, 225] on input "checkbox" at bounding box center [220, 223] width 4 height 4
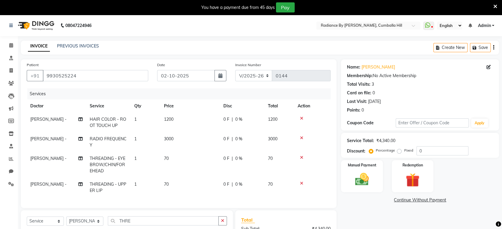
checkbox input "false"
click at [169, 184] on td "70" at bounding box center [190, 188] width 59 height 20
select select "86563"
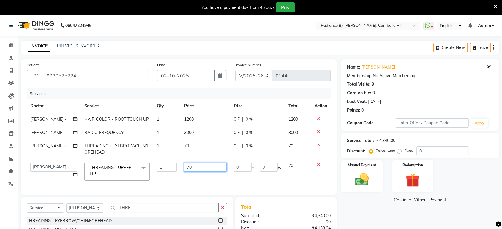
click at [191, 168] on input "70" at bounding box center [205, 167] width 43 height 9
type input "7"
type input "60"
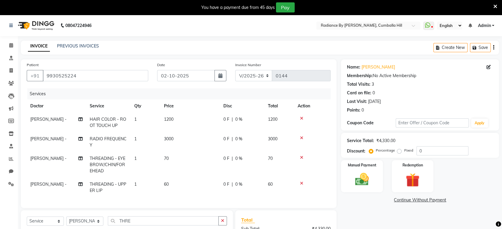
click at [188, 143] on tbody "[PERSON_NAME] - HAIR COLOR - ROOT TOUCH UP 1 1200 0 F | 0 % 1200 [PERSON_NAME] …" at bounding box center [179, 155] width 304 height 85
click at [169, 156] on td "70" at bounding box center [190, 165] width 59 height 26
select select "86563"
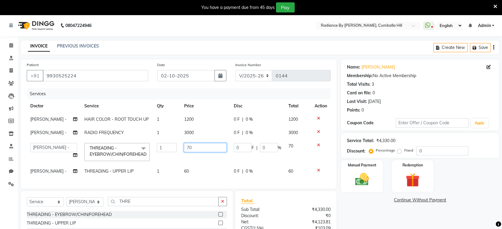
click at [195, 149] on input "70" at bounding box center [205, 147] width 43 height 9
type input "7"
type input "60"
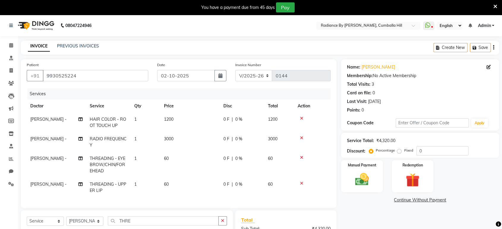
click at [194, 160] on td "60" at bounding box center [190, 165] width 59 height 26
select select "86563"
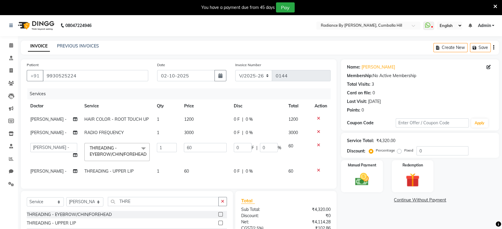
click at [195, 132] on td "3000" at bounding box center [205, 132] width 50 height 13
select select "86563"
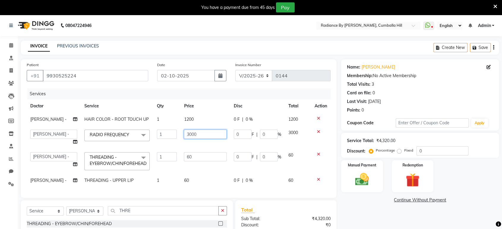
click at [206, 136] on input "3000" at bounding box center [205, 134] width 43 height 9
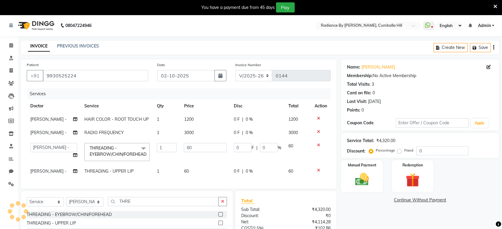
click at [195, 133] on td "3000" at bounding box center [205, 132] width 50 height 13
select select "86563"
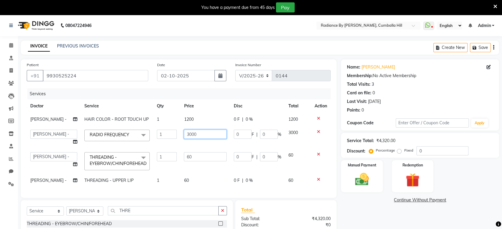
click at [198, 134] on input "3000" at bounding box center [205, 134] width 43 height 9
type input "3"
type input "2000"
click at [245, 158] on td "0 F | 0 %" at bounding box center [257, 161] width 55 height 25
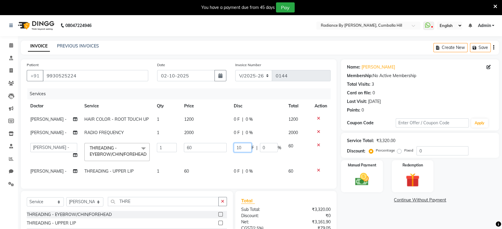
type input "100"
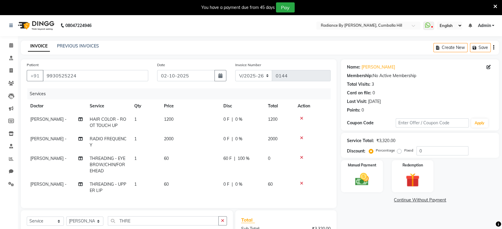
click at [295, 145] on tbody "[PERSON_NAME] - HAIR COLOR - ROOT TOUCH UP 1 1200 0 F | 0 % 1200 [PERSON_NAME] …" at bounding box center [179, 155] width 304 height 85
click at [232, 185] on span "|" at bounding box center [232, 185] width 1 height 6
select select "86563"
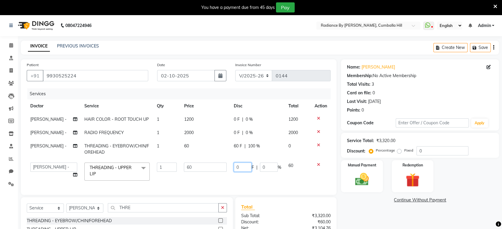
click at [243, 168] on input "0" at bounding box center [243, 167] width 18 height 9
type input "100"
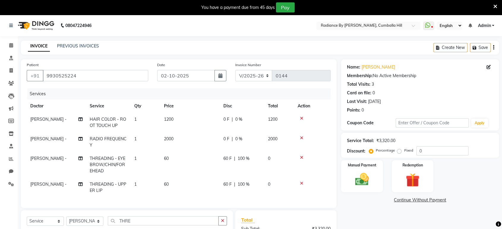
click at [245, 182] on td "60 F | 100 %" at bounding box center [242, 188] width 45 height 20
select select "86563"
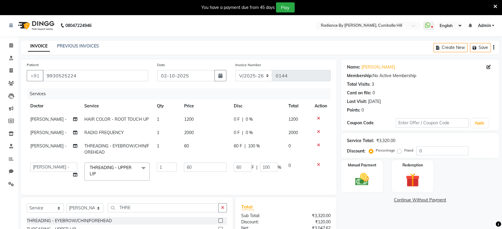
scroll to position [69, 0]
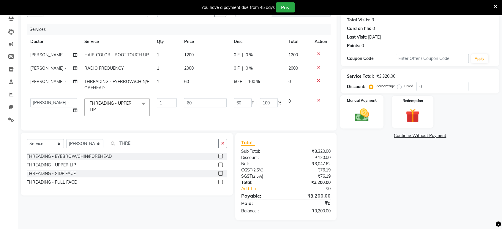
click at [364, 115] on img at bounding box center [361, 115] width 23 height 17
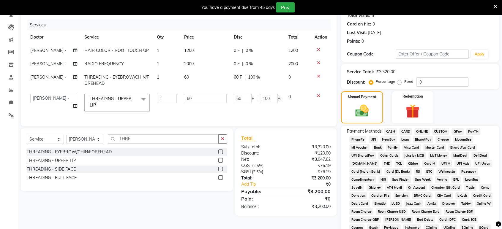
click at [391, 131] on span "CASH" at bounding box center [390, 131] width 13 height 7
click at [501, 174] on div "Name: [PERSON_NAME] Membership: No Active Membership Total Visits: 3 Card on fi…" at bounding box center [422, 165] width 163 height 351
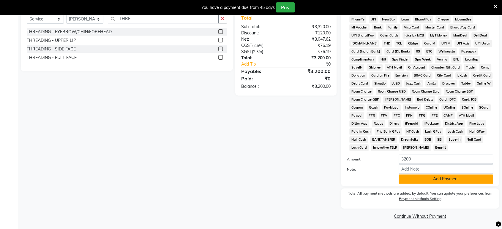
click at [460, 178] on button "Add Payment" at bounding box center [446, 179] width 95 height 9
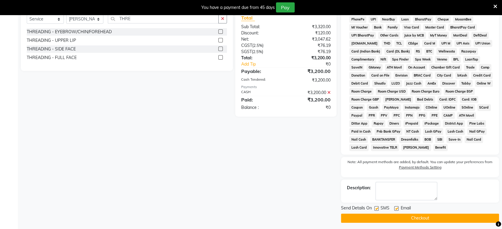
click at [461, 218] on button "Checkout" at bounding box center [420, 218] width 158 height 9
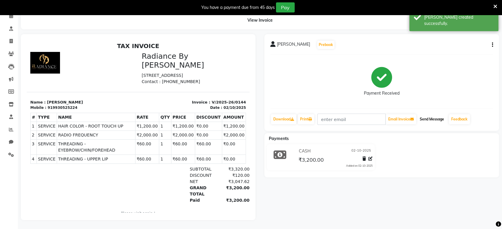
click at [424, 114] on button "Send Message" at bounding box center [432, 119] width 29 height 10
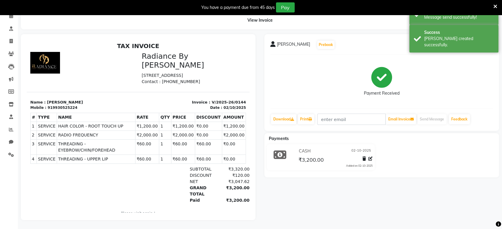
select select "service"
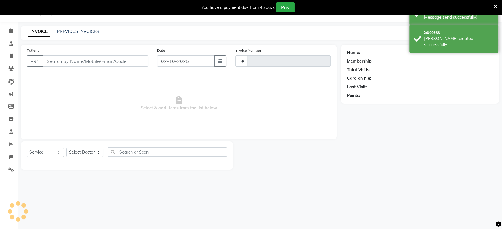
type input "0145"
select select "8635"
type input "9930525224"
select select "86563"
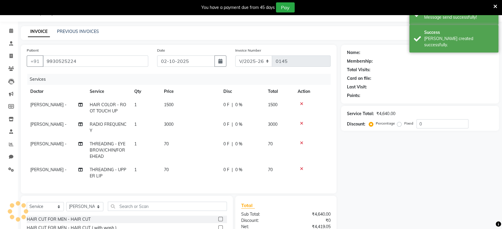
scroll to position [34, 0]
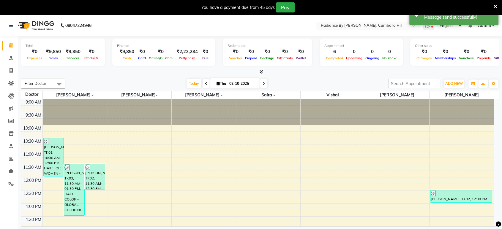
scroll to position [112, 0]
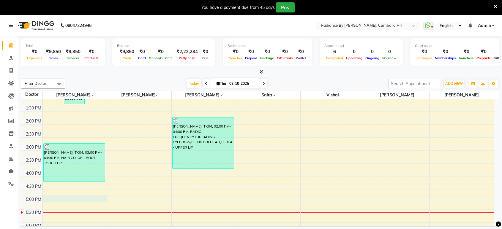
click at [78, 197] on div "9:00 AM 9:30 AM 10:00 AM 10:30 AM 11:00 AM 11:30 AM 12:00 PM 12:30 PM 1:00 PM 1…" at bounding box center [257, 145] width 473 height 314
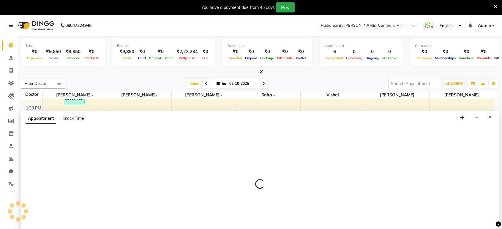
scroll to position [15, 0]
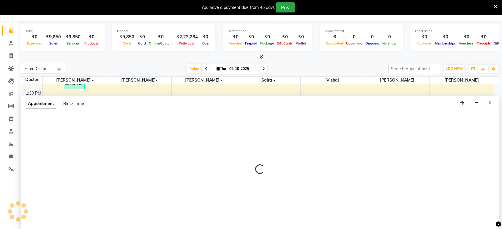
select select "86561"
select select "1020"
select select "tentative"
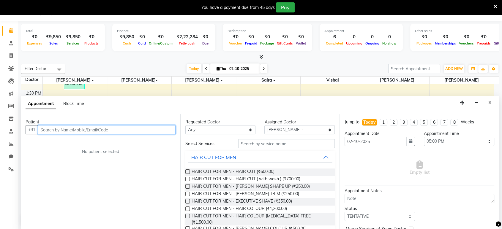
click at [69, 129] on input "text" at bounding box center [107, 129] width 138 height 9
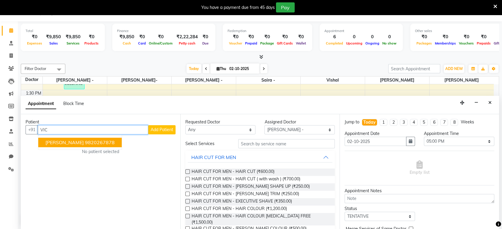
click at [85, 142] on ngb-highlight "9820267878" at bounding box center [100, 143] width 30 height 6
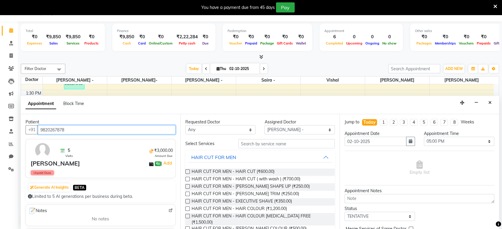
type input "9820267878"
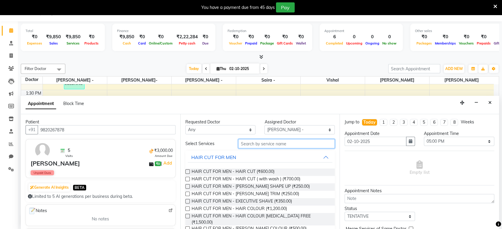
click at [249, 145] on input "text" at bounding box center [286, 143] width 97 height 9
type input "HAIR"
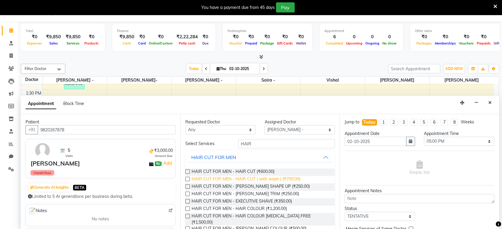
click at [290, 179] on span "HAIR CUT FOR MEN - HAIR CUT ( with wash ) (₹700.00)" at bounding box center [246, 179] width 109 height 7
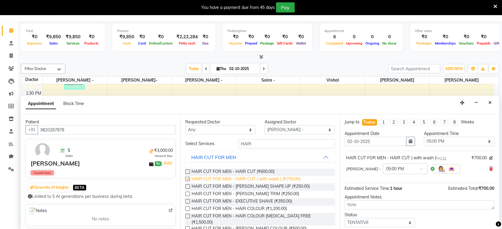
checkbox input "false"
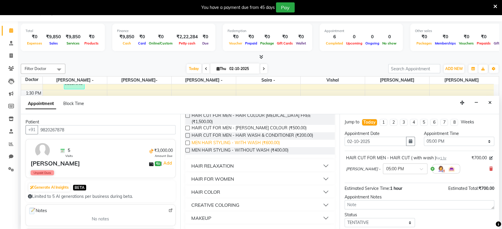
click at [268, 140] on span "MEN HAIR STYLING - WITH WASH (₹600.00)" at bounding box center [236, 143] width 88 height 7
checkbox input "false"
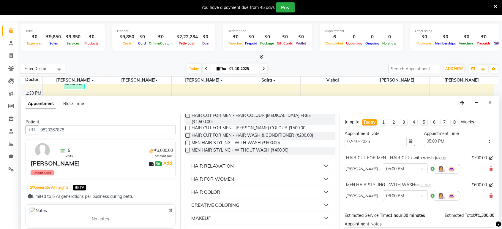
click at [483, 171] on div "[PERSON_NAME] - × 05:00 PM" at bounding box center [419, 168] width 147 height 15
click at [490, 168] on icon at bounding box center [492, 169] width 4 height 4
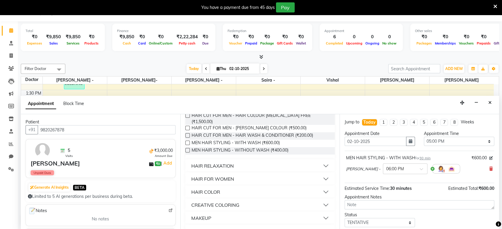
click at [499, 211] on div "Total ₹0 Expenses ₹9,850 Sales ₹9,850 Services ₹0 Products Finance ₹9,850 Cash …" at bounding box center [260, 125] width 485 height 208
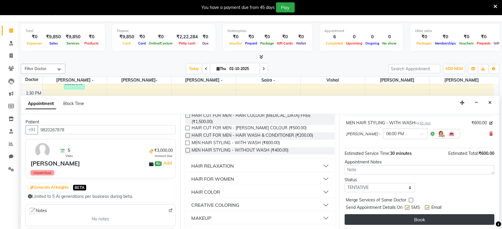
click at [471, 218] on button "Book" at bounding box center [420, 220] width 150 height 11
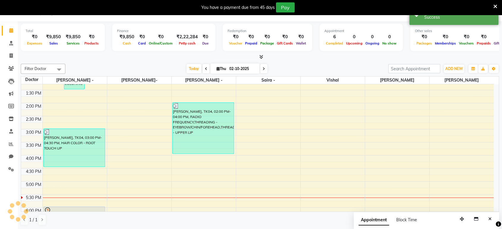
scroll to position [0, 0]
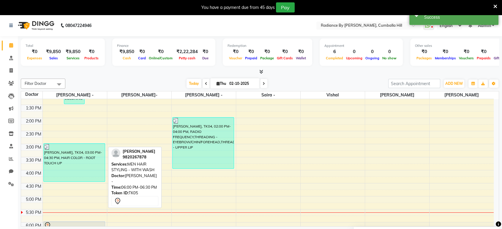
click at [86, 223] on div at bounding box center [74, 225] width 61 height 7
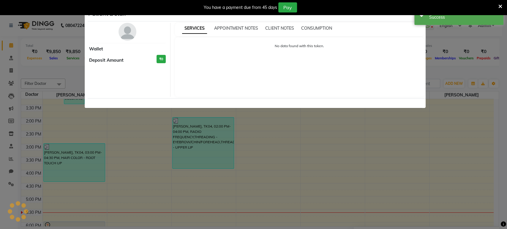
select select "7"
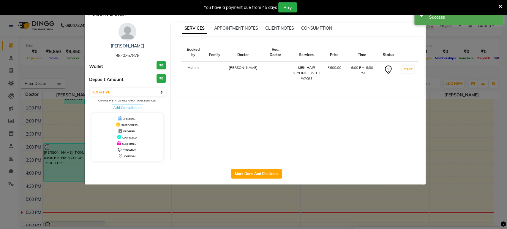
click at [138, 204] on ngb-modal-window "Patient Detail [PERSON_NAME] 9820267878 Wallet ₹0 Deposit Amount ₹0 Select IN S…" at bounding box center [253, 114] width 507 height 229
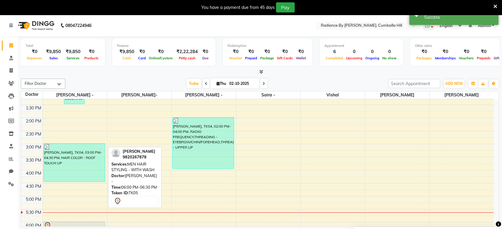
click at [73, 225] on div at bounding box center [74, 225] width 61 height 7
select select "7"
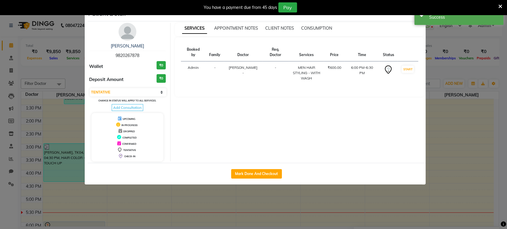
click at [89, 214] on ngb-modal-window "Patient Detail [PERSON_NAME] 9820267878 Wallet ₹0 Deposit Amount ₹0 Select IN S…" at bounding box center [253, 114] width 507 height 229
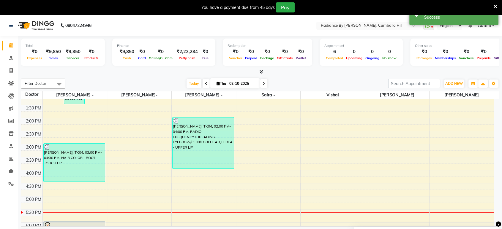
scroll to position [184, 0]
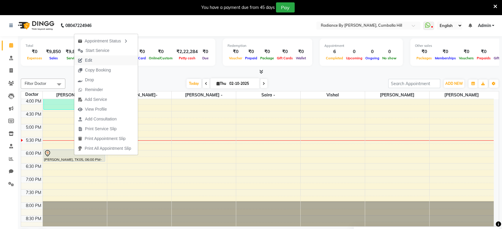
click at [96, 58] on button "Edit" at bounding box center [106, 61] width 64 height 10
select select "tentative"
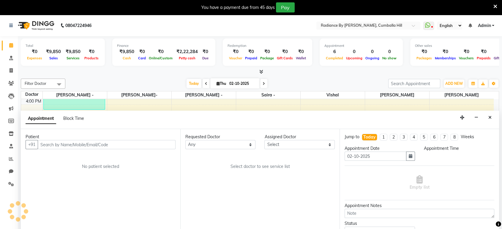
scroll to position [15, 0]
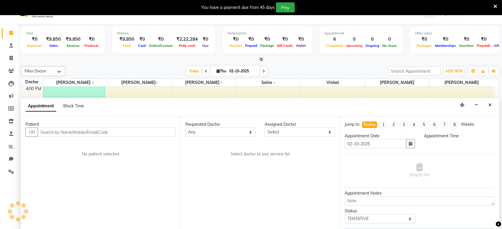
select select "86561"
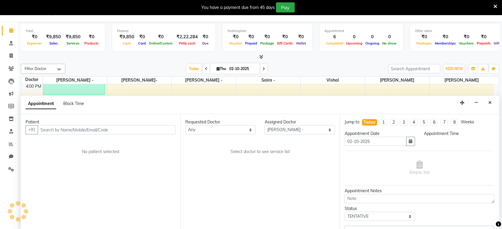
scroll to position [184, 0]
select select "1080"
select select "4349"
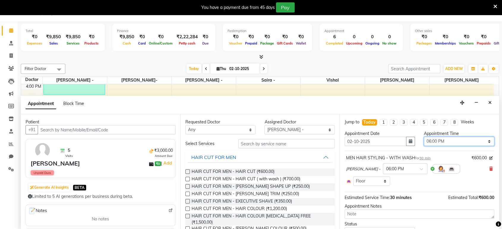
click at [485, 139] on select "Select 10:00 AM 10:15 AM 10:30 AM 10:45 AM 11:00 AM 11:15 AM 11:30 AM 11:45 AM …" at bounding box center [459, 141] width 70 height 9
select select "1020"
click at [424, 137] on select "Select 10:00 AM 10:15 AM 10:30 AM 10:45 AM 11:00 AM 11:15 AM 11:30 AM 11:45 AM …" at bounding box center [459, 141] width 70 height 9
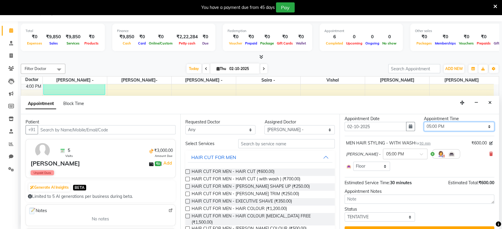
scroll to position [27, 0]
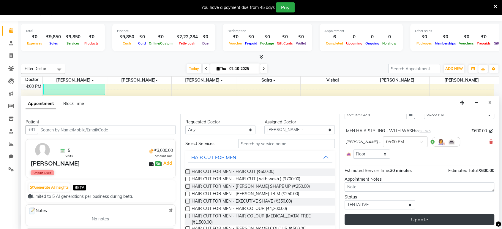
click at [462, 220] on button "Update" at bounding box center [420, 220] width 150 height 11
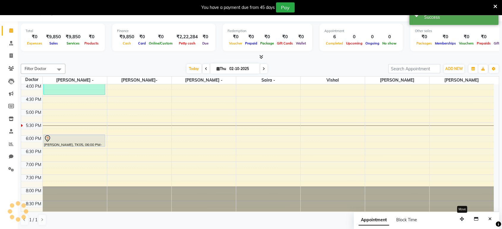
scroll to position [0, 0]
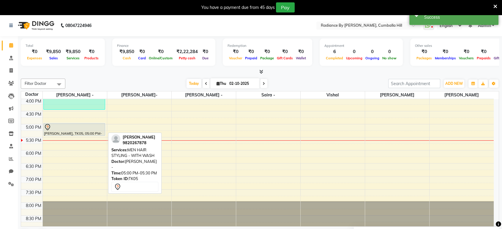
click at [71, 135] on div at bounding box center [75, 136] width 62 height 2
select select "7"
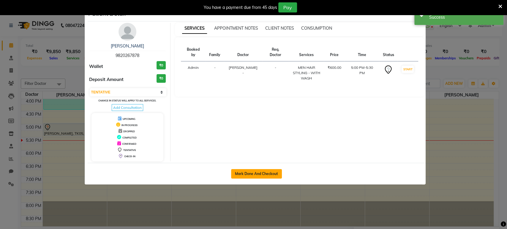
click at [254, 173] on button "Mark Done And Checkout" at bounding box center [256, 174] width 51 height 10
select select "service"
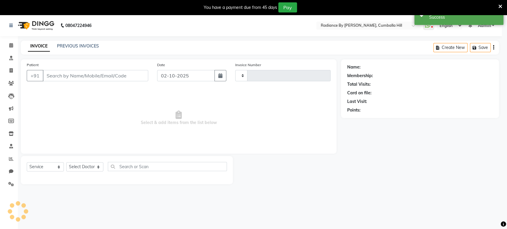
type input "0145"
select select "8635"
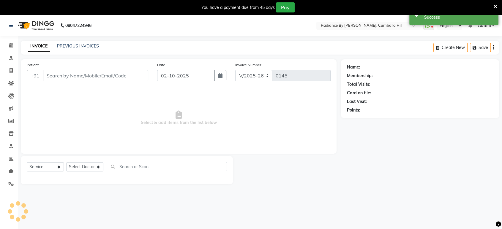
type input "9820267878"
select select "86561"
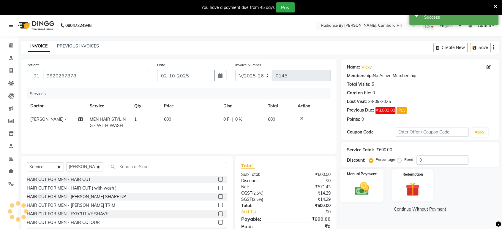
click at [366, 179] on div "Manual Payment" at bounding box center [362, 185] width 43 height 33
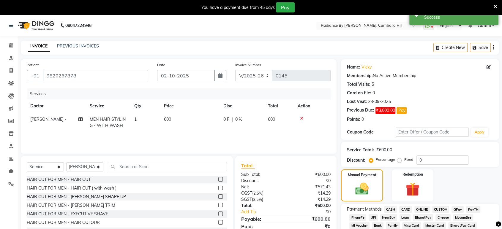
scroll to position [167, 0]
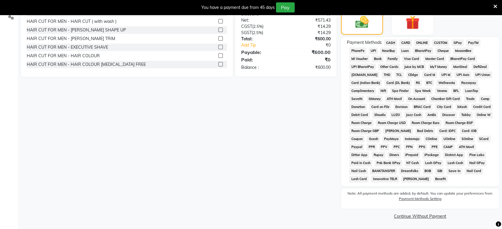
click at [432, 218] on link "Continue Without Payment" at bounding box center [420, 217] width 156 height 6
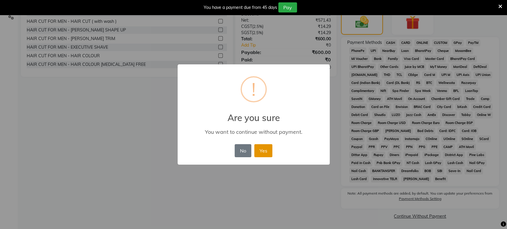
click at [260, 152] on button "Yes" at bounding box center [263, 150] width 18 height 13
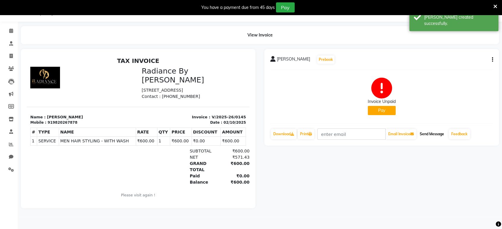
click at [432, 133] on button "Send Message" at bounding box center [432, 134] width 29 height 10
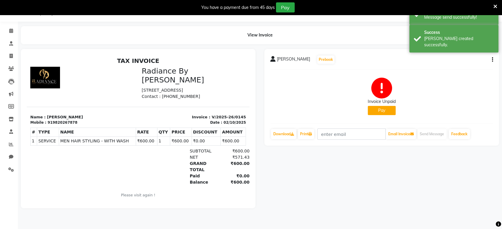
select select "service"
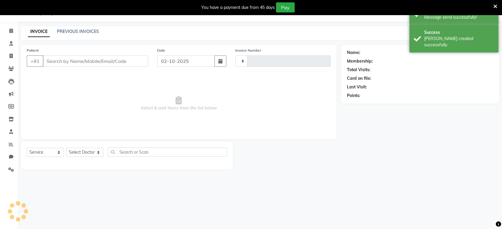
type input "0146"
select select "8635"
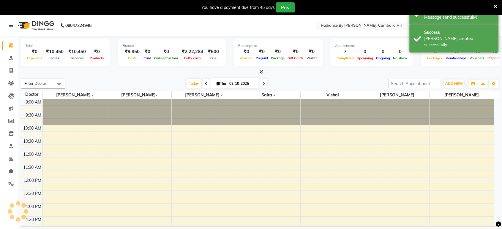
scroll to position [173, 0]
